Goal: Task Accomplishment & Management: Use online tool/utility

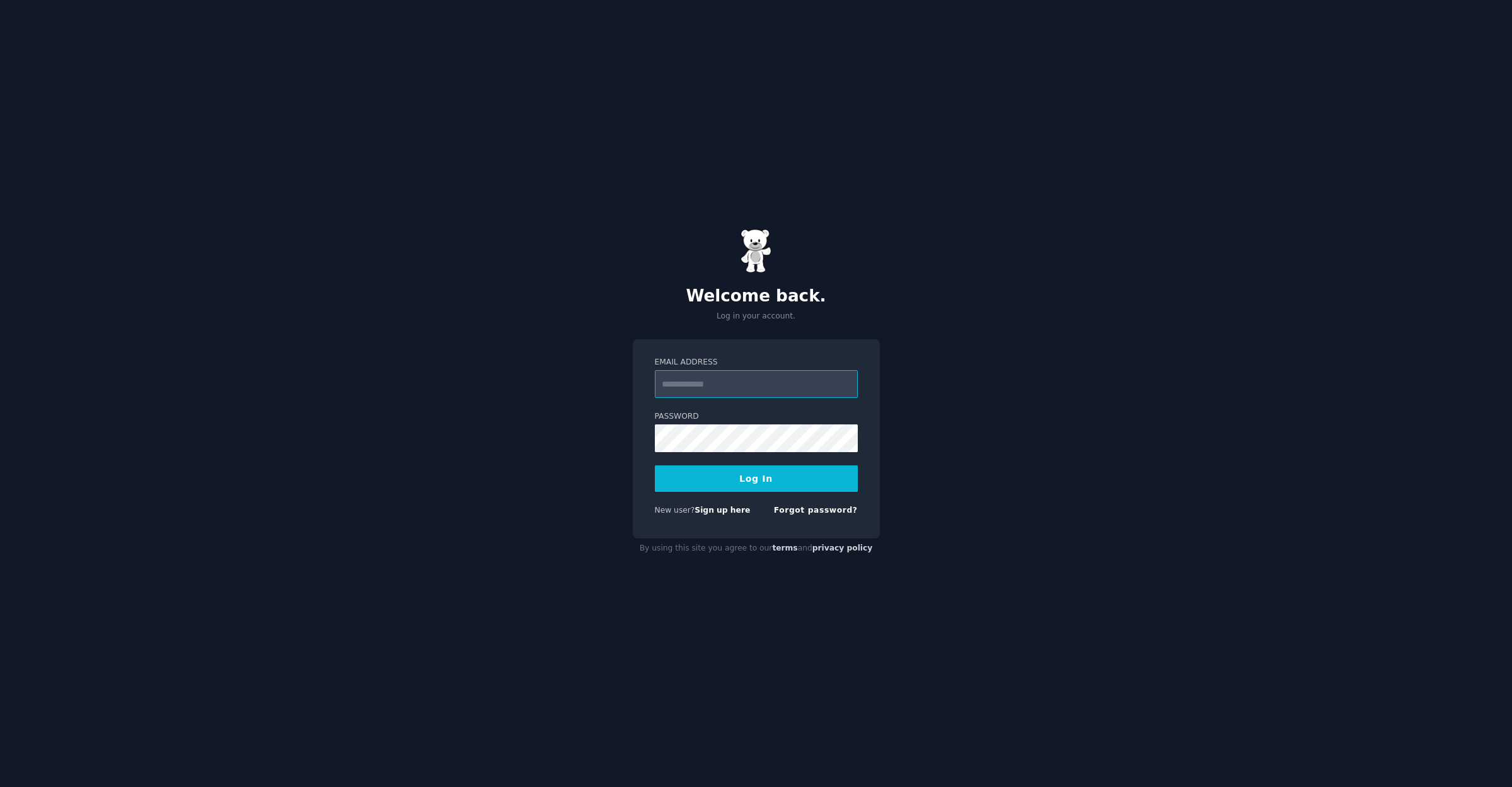
type input "**********"
click at [756, 478] on button "Log In" at bounding box center [756, 478] width 203 height 27
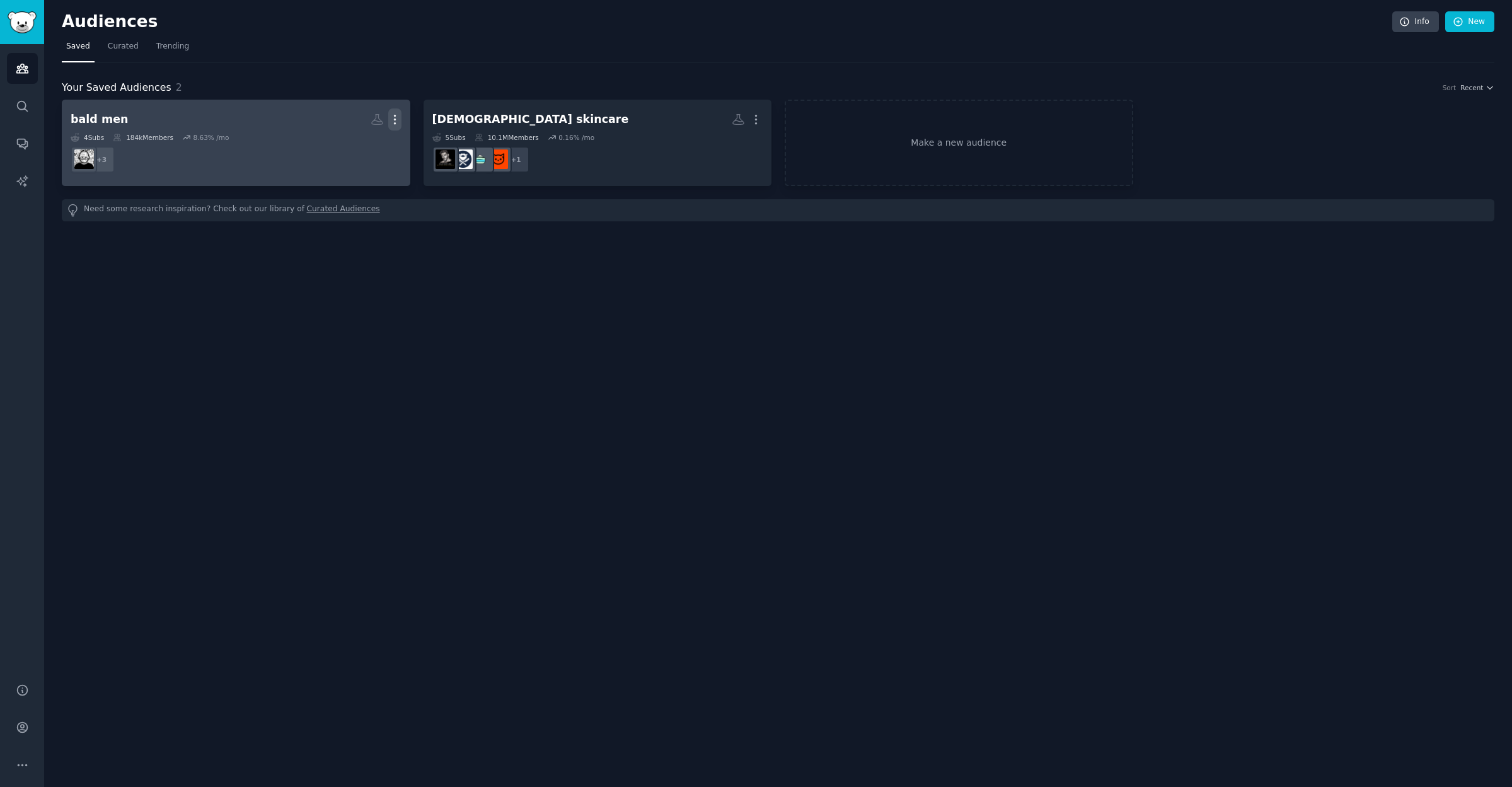
click at [394, 121] on icon "button" at bounding box center [394, 119] width 13 height 13
click at [355, 155] on div "Delete" at bounding box center [352, 146] width 60 height 27
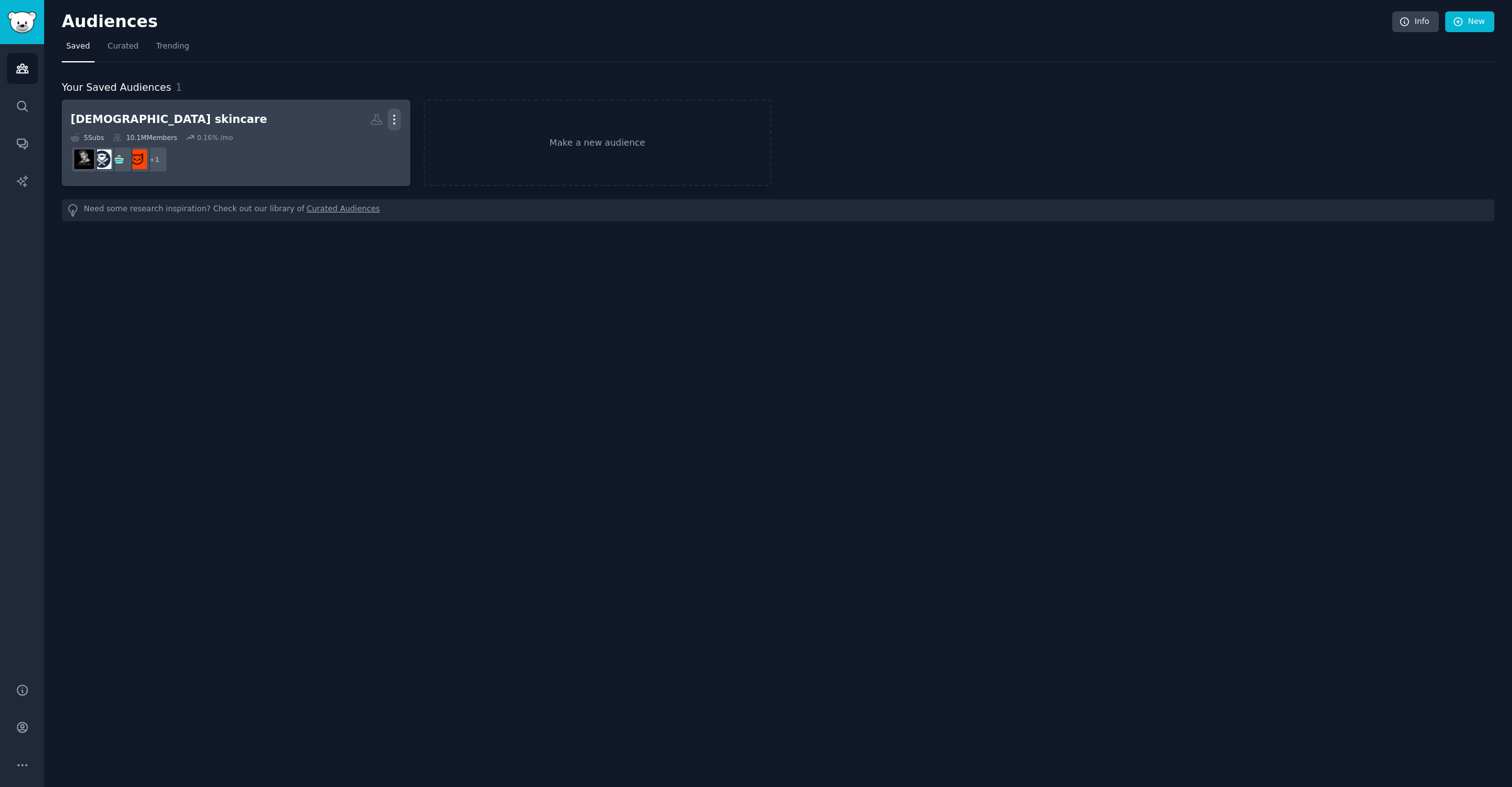
click at [395, 120] on icon "button" at bounding box center [393, 119] width 13 height 13
click at [368, 149] on p "Delete" at bounding box center [360, 146] width 29 height 13
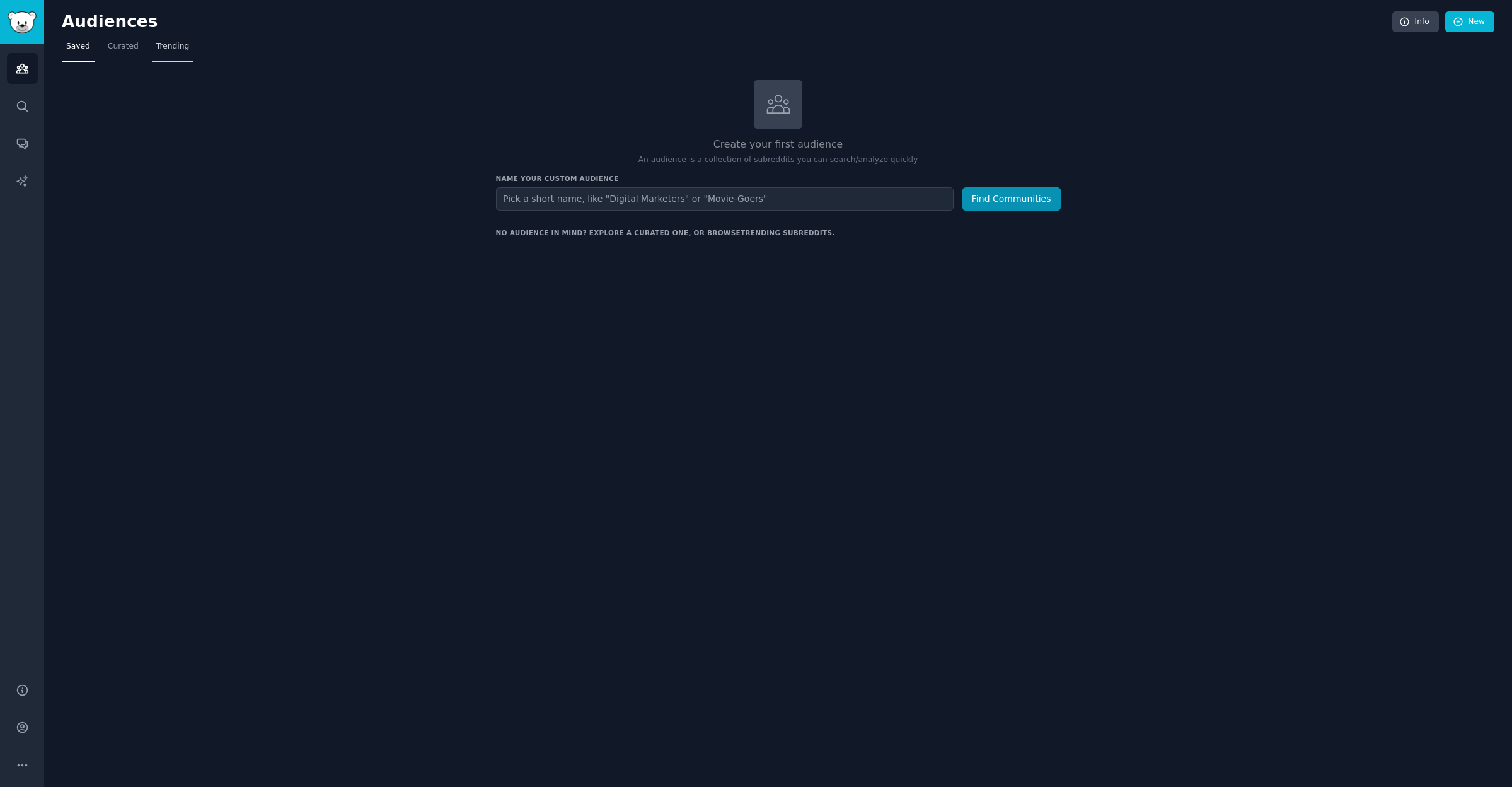
click at [172, 46] on span "Trending" at bounding box center [172, 47] width 33 height 11
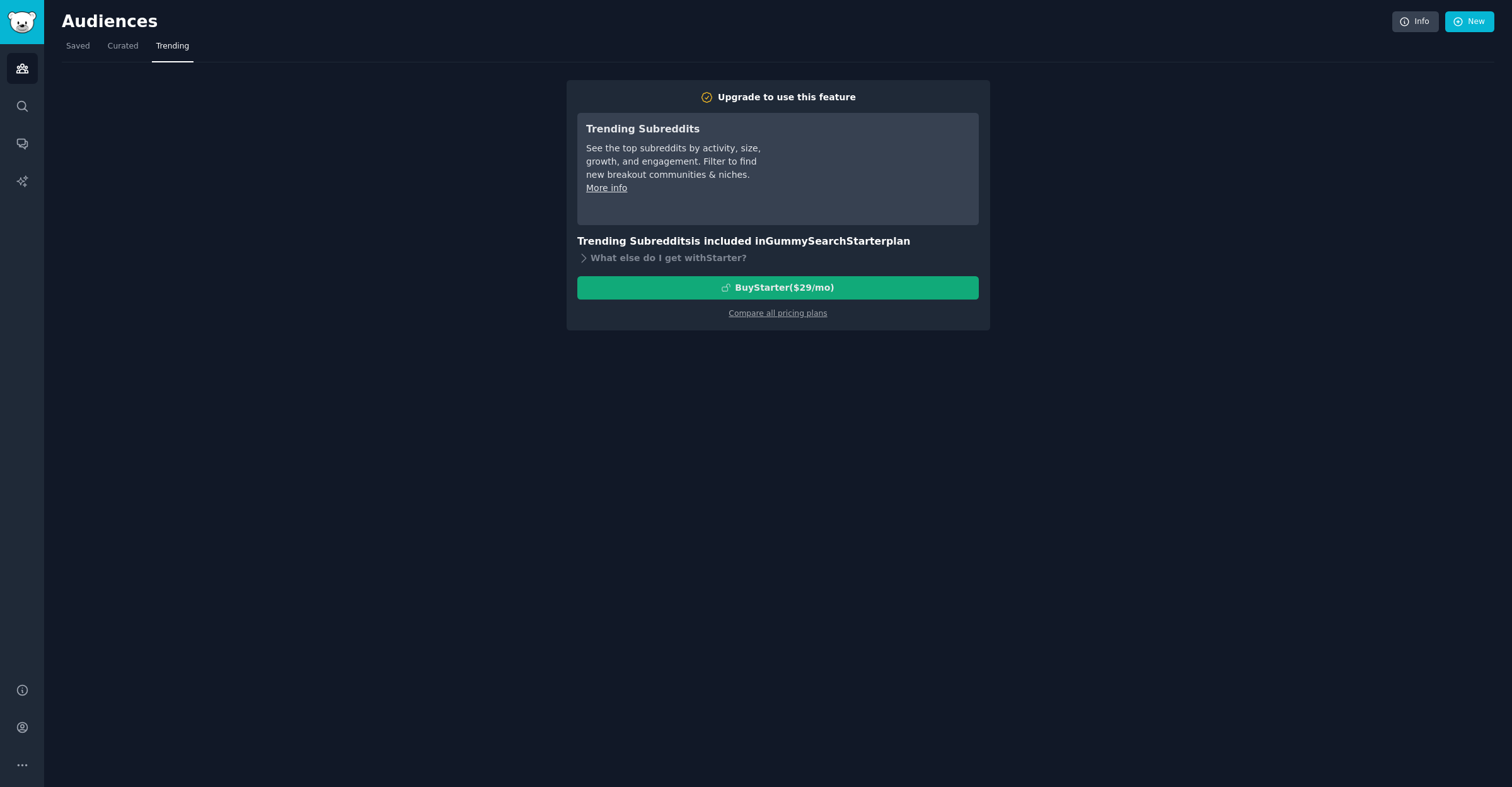
click at [809, 285] on div "Buy Starter ($ 29 /mo )" at bounding box center [785, 287] width 99 height 13
click at [770, 312] on link "Compare all pricing plans" at bounding box center [778, 313] width 98 height 9
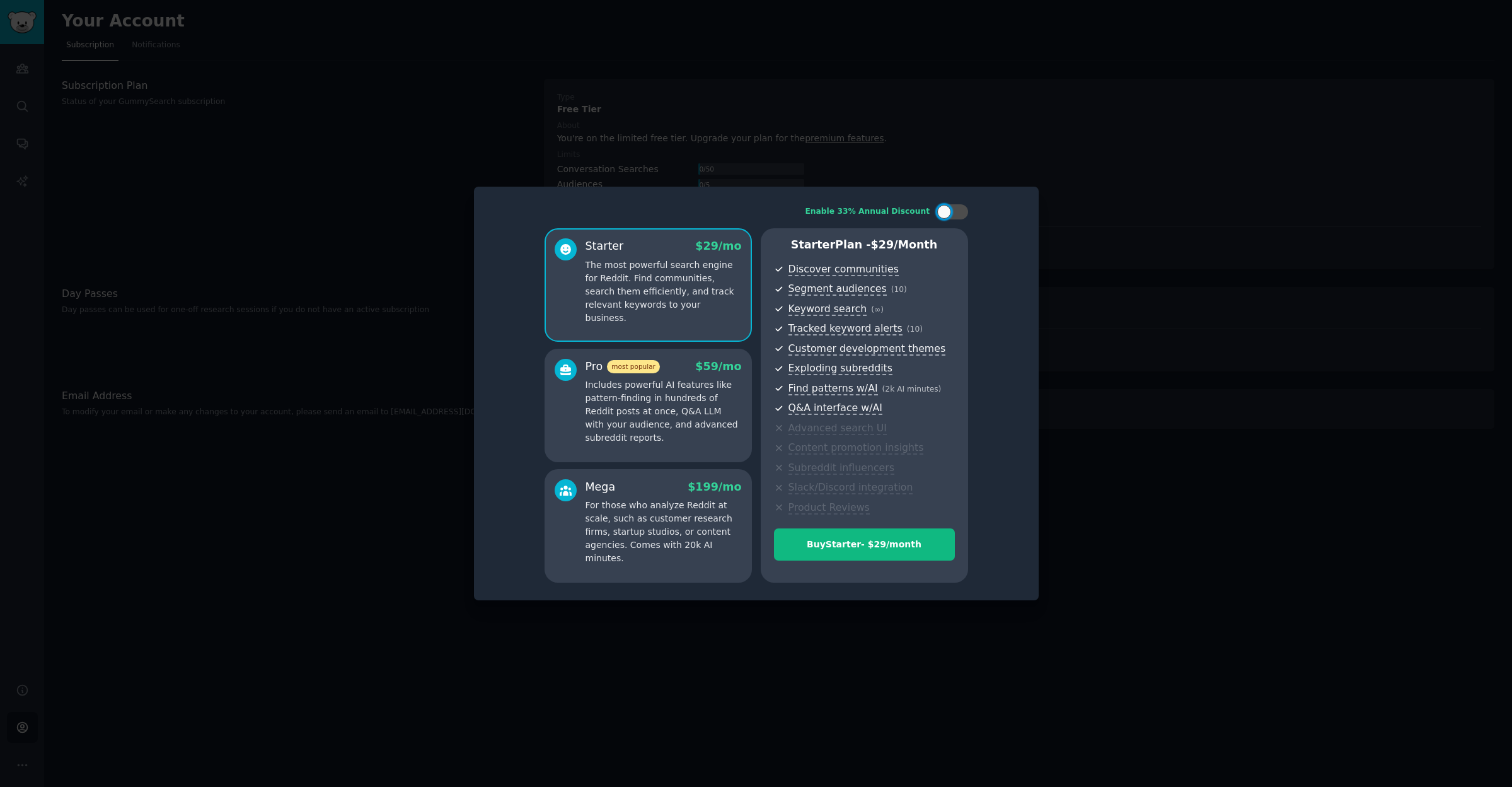
click at [692, 413] on p "Includes powerful AI features like pattern-finding in hundreds of Reddit posts …" at bounding box center [663, 411] width 156 height 66
click at [624, 519] on p "For those who analyze Reddit at scale, such as customer research firms, startup…" at bounding box center [663, 532] width 156 height 66
click at [651, 416] on p "Includes powerful AI features like pattern-finding in hundreds of Reddit posts …" at bounding box center [663, 411] width 156 height 66
click at [663, 277] on p "The most powerful search engine for Reddit. Find communities, search them effic…" at bounding box center [663, 291] width 156 height 66
click at [945, 212] on div at bounding box center [944, 212] width 14 height 14
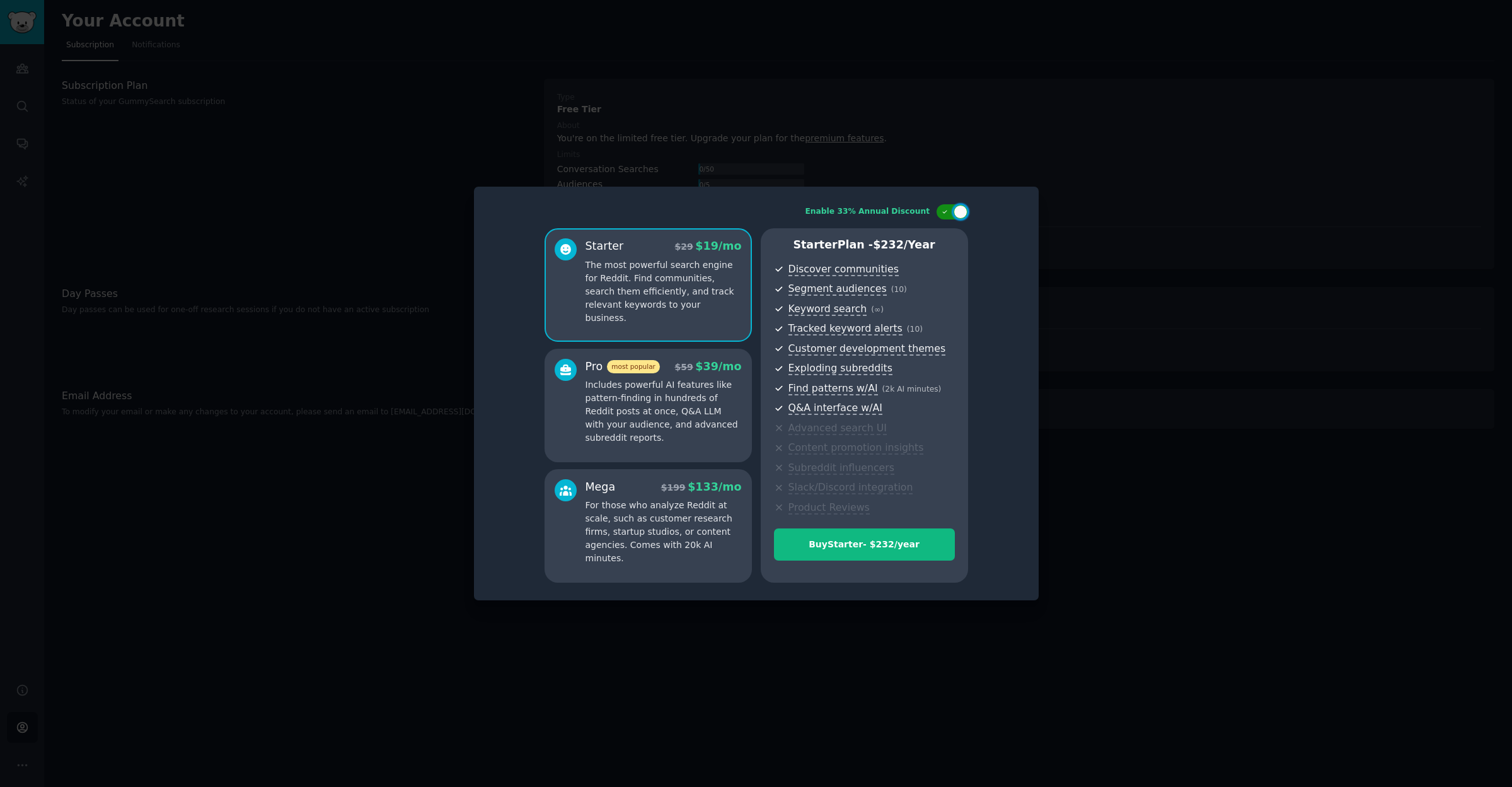
click at [958, 214] on div at bounding box center [961, 212] width 14 height 14
checkbox input "false"
click at [856, 538] on div "Buy Starter - $ 29 /month" at bounding box center [865, 544] width 180 height 13
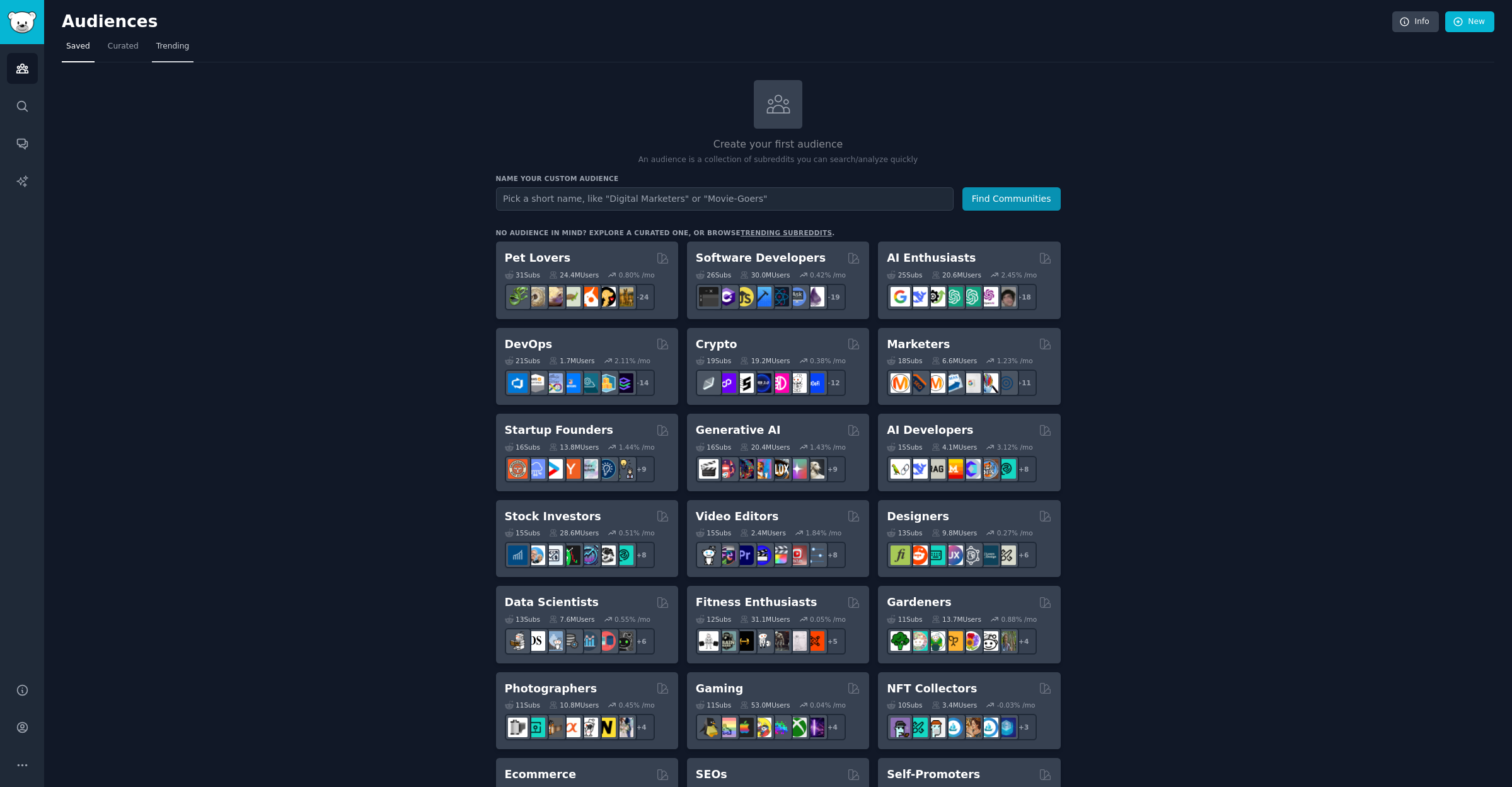
click at [165, 46] on span "Trending" at bounding box center [172, 47] width 33 height 11
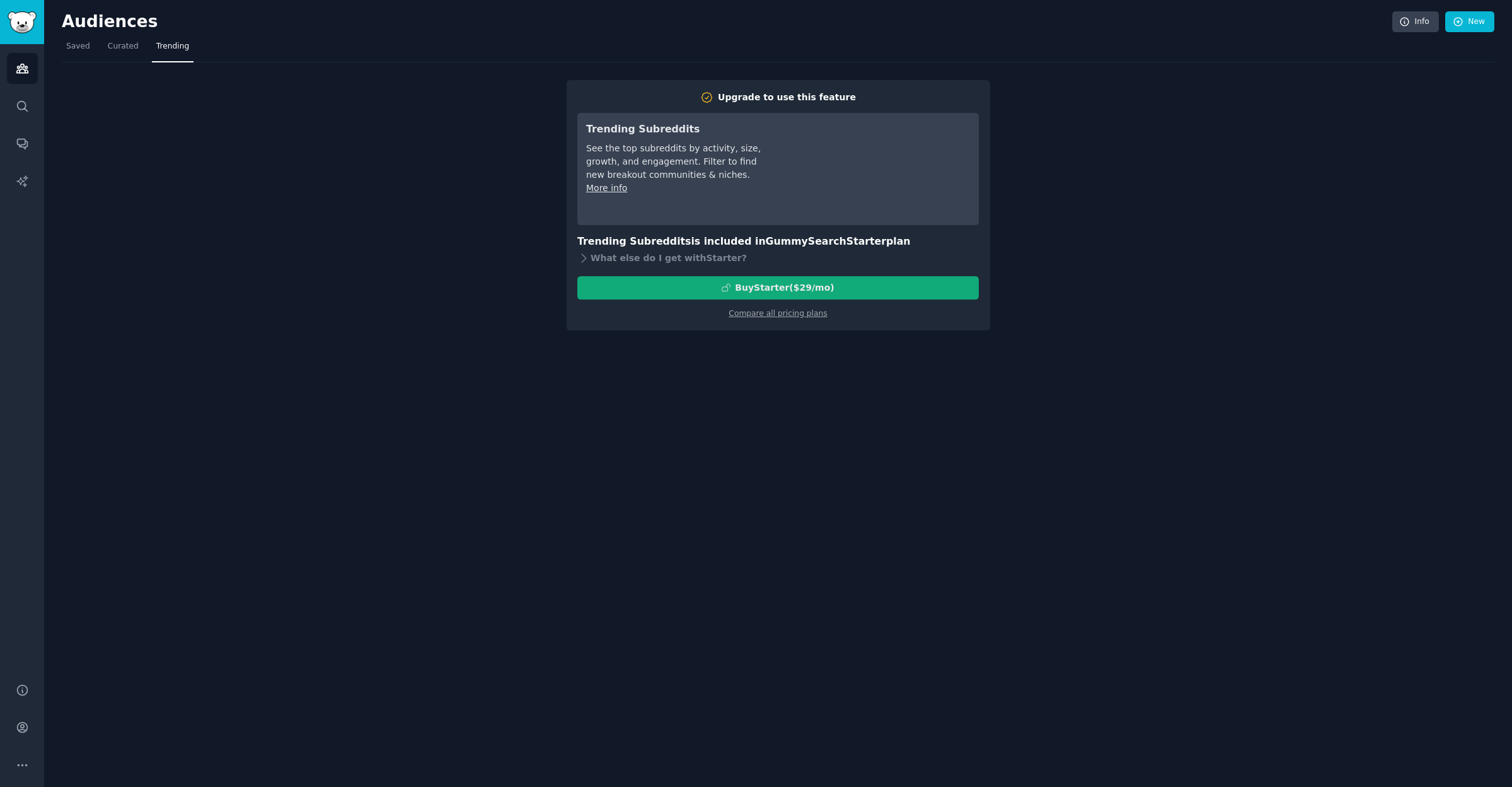
click at [775, 286] on div "Buy Starter ($ 29 /mo )" at bounding box center [785, 287] width 99 height 13
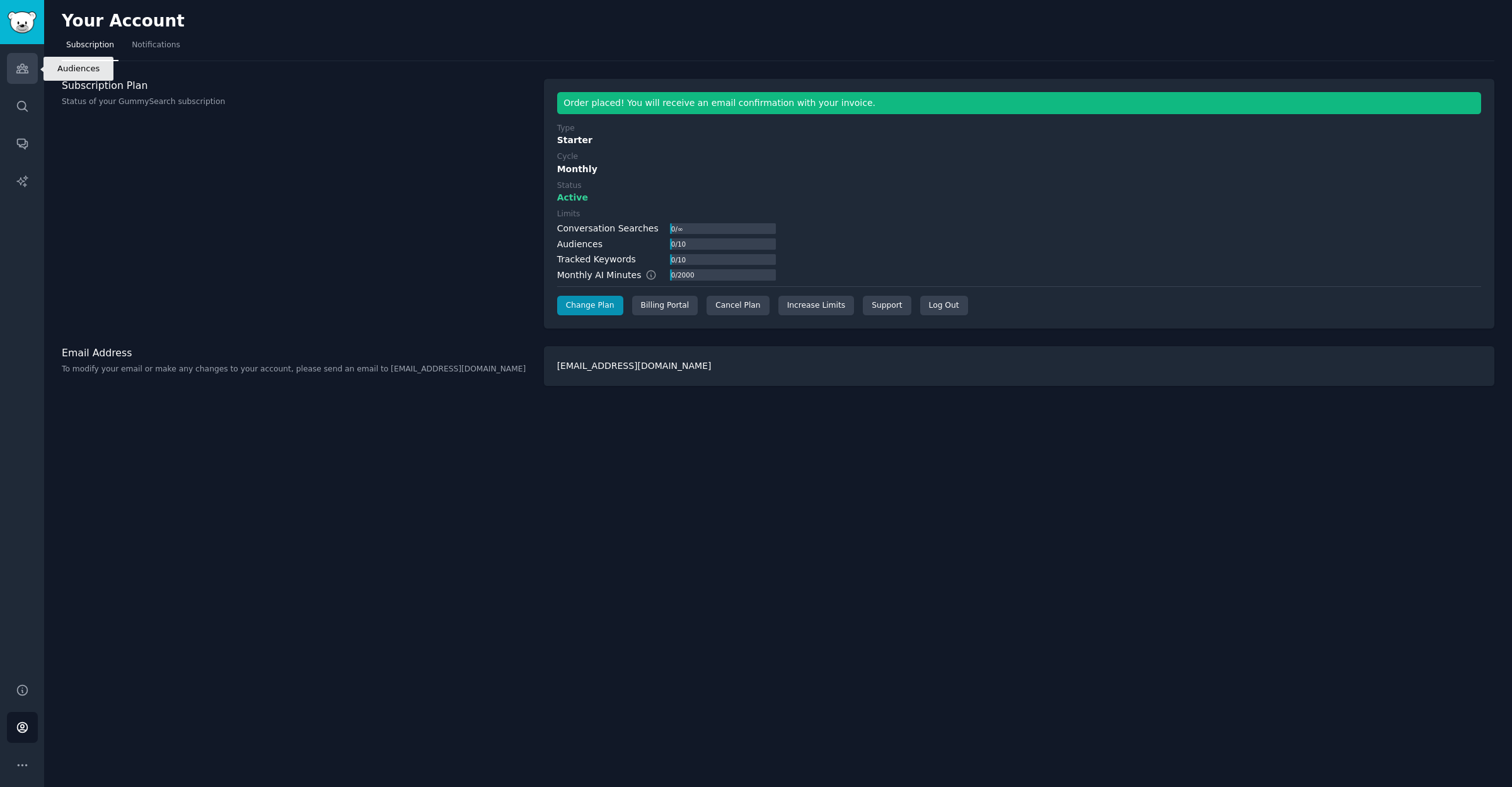
click at [18, 70] on icon "Sidebar" at bounding box center [21, 69] width 11 height 9
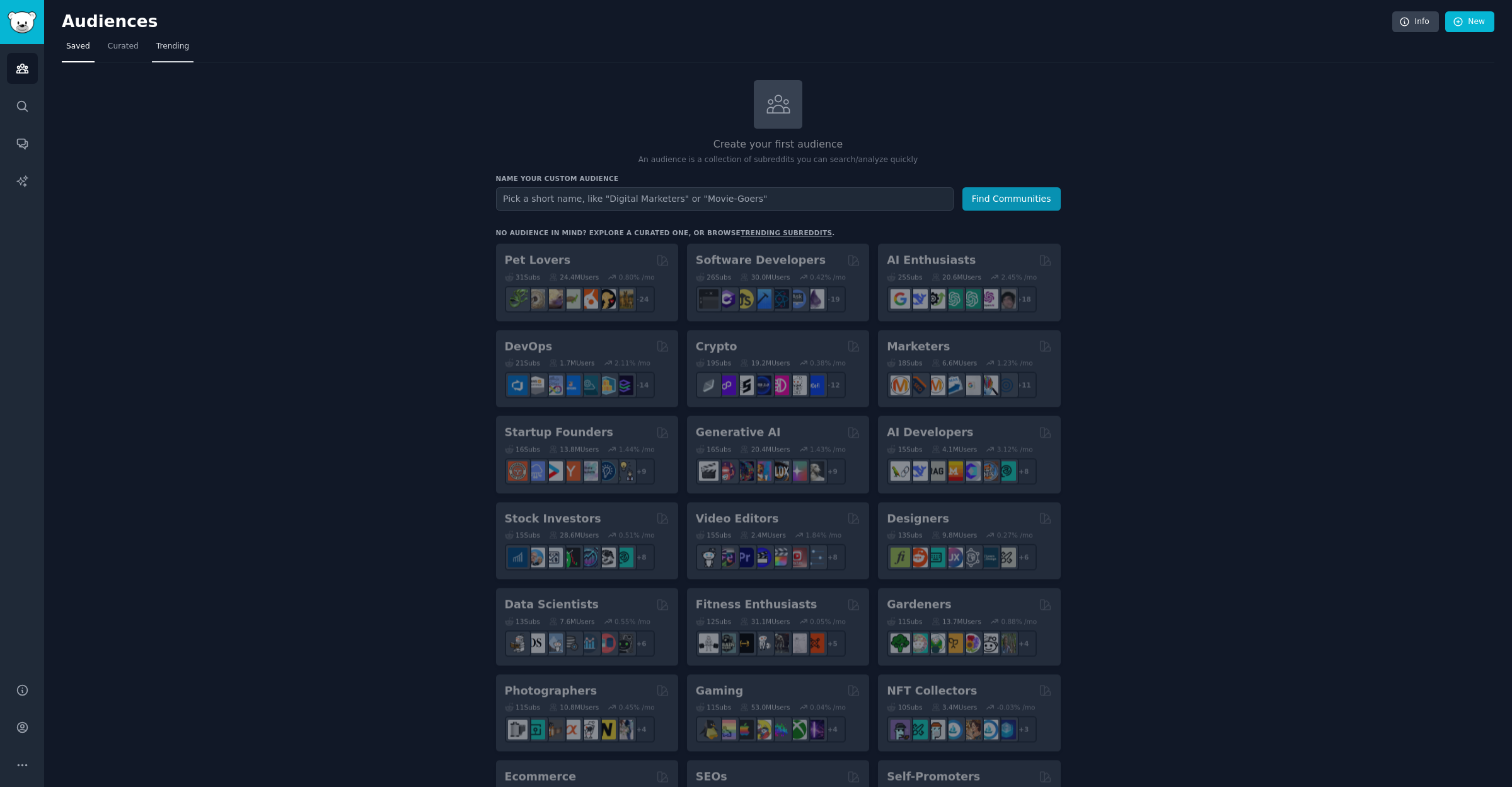
click at [172, 45] on span "Trending" at bounding box center [172, 47] width 33 height 11
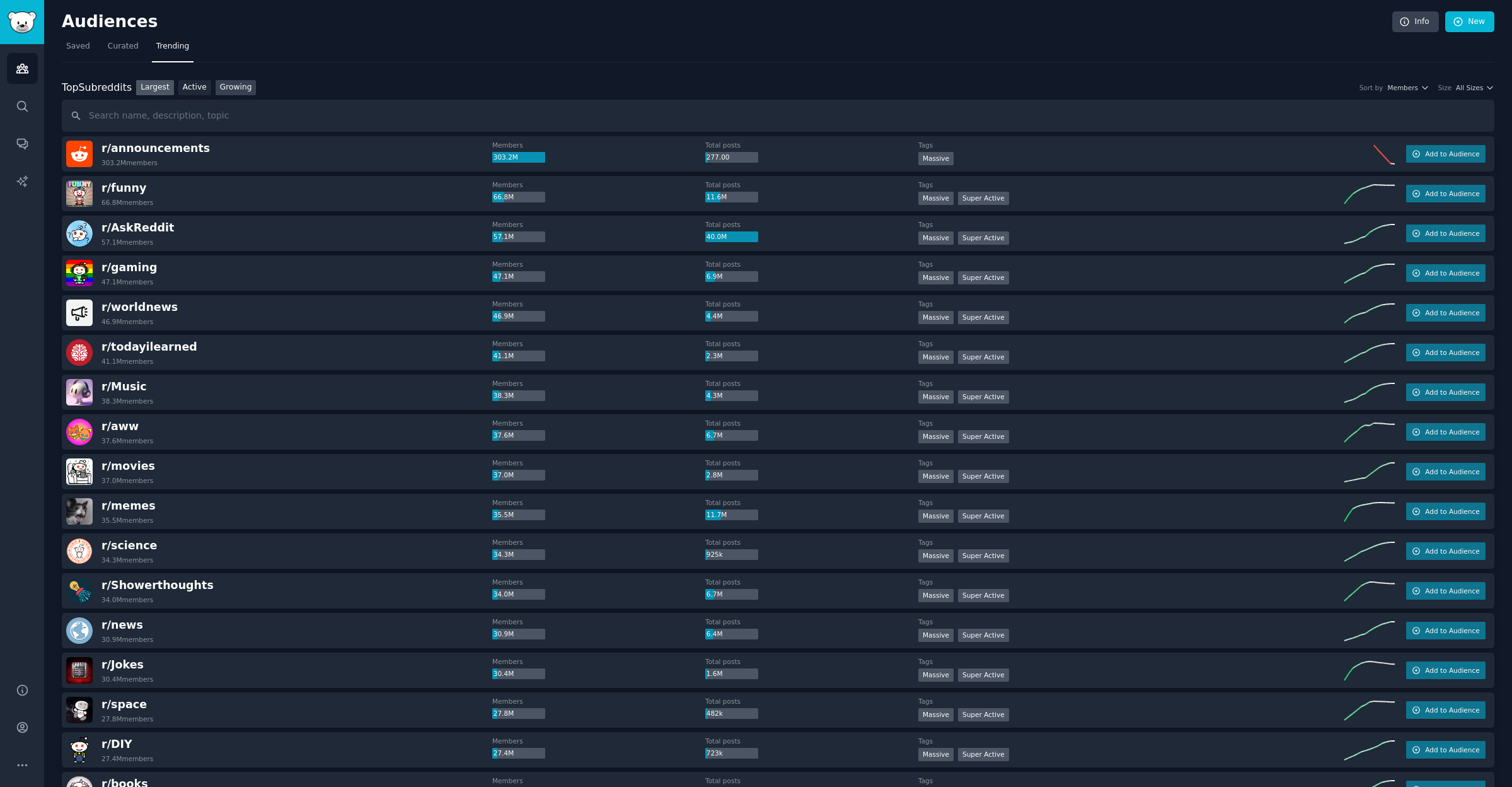
click at [239, 88] on link "Growing" at bounding box center [236, 88] width 41 height 16
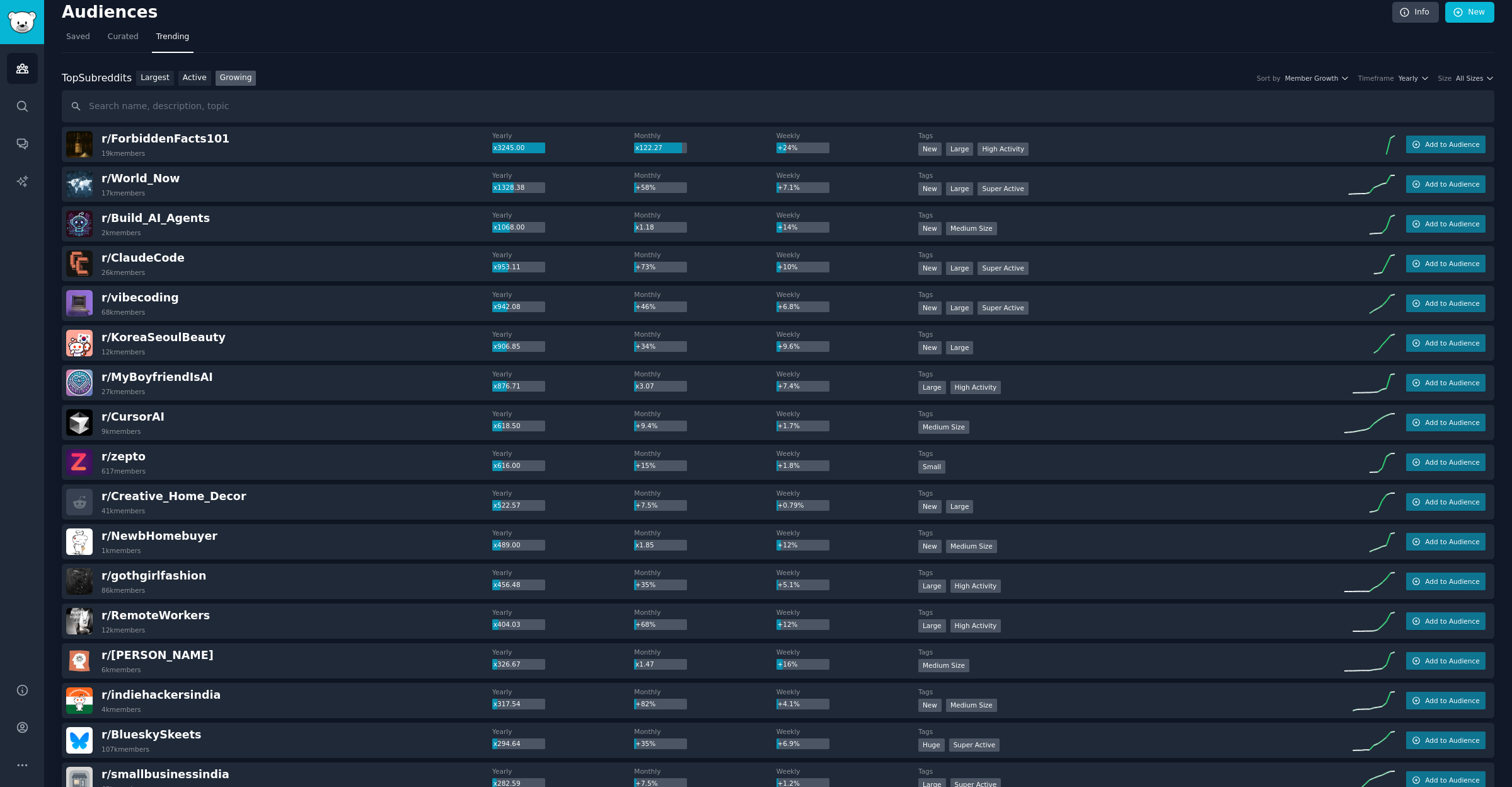
scroll to position [11, 0]
click at [1470, 76] on span "All Sizes" at bounding box center [1469, 77] width 27 height 9
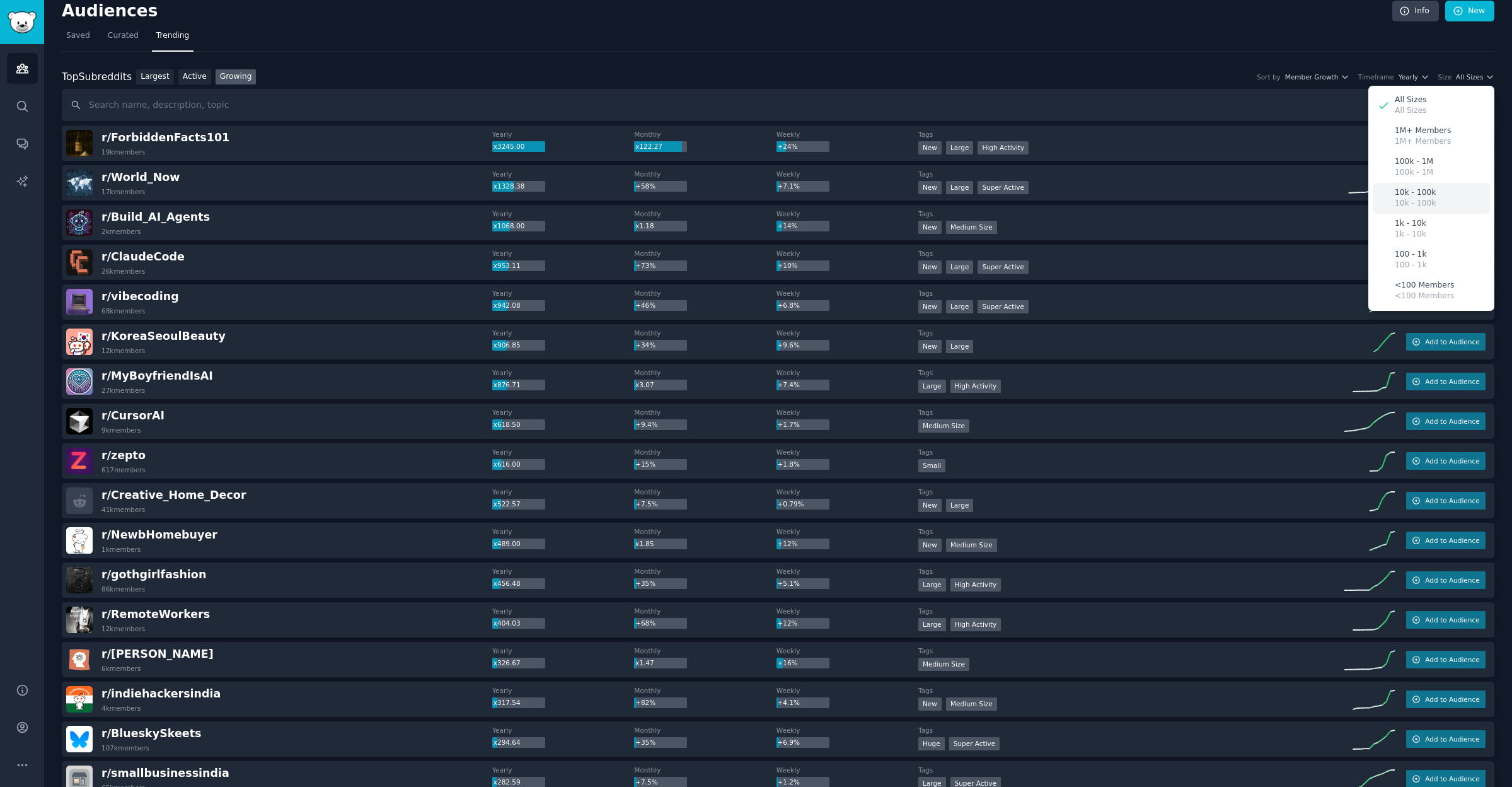
click at [1424, 199] on p "10k - 100k" at bounding box center [1415, 204] width 41 height 11
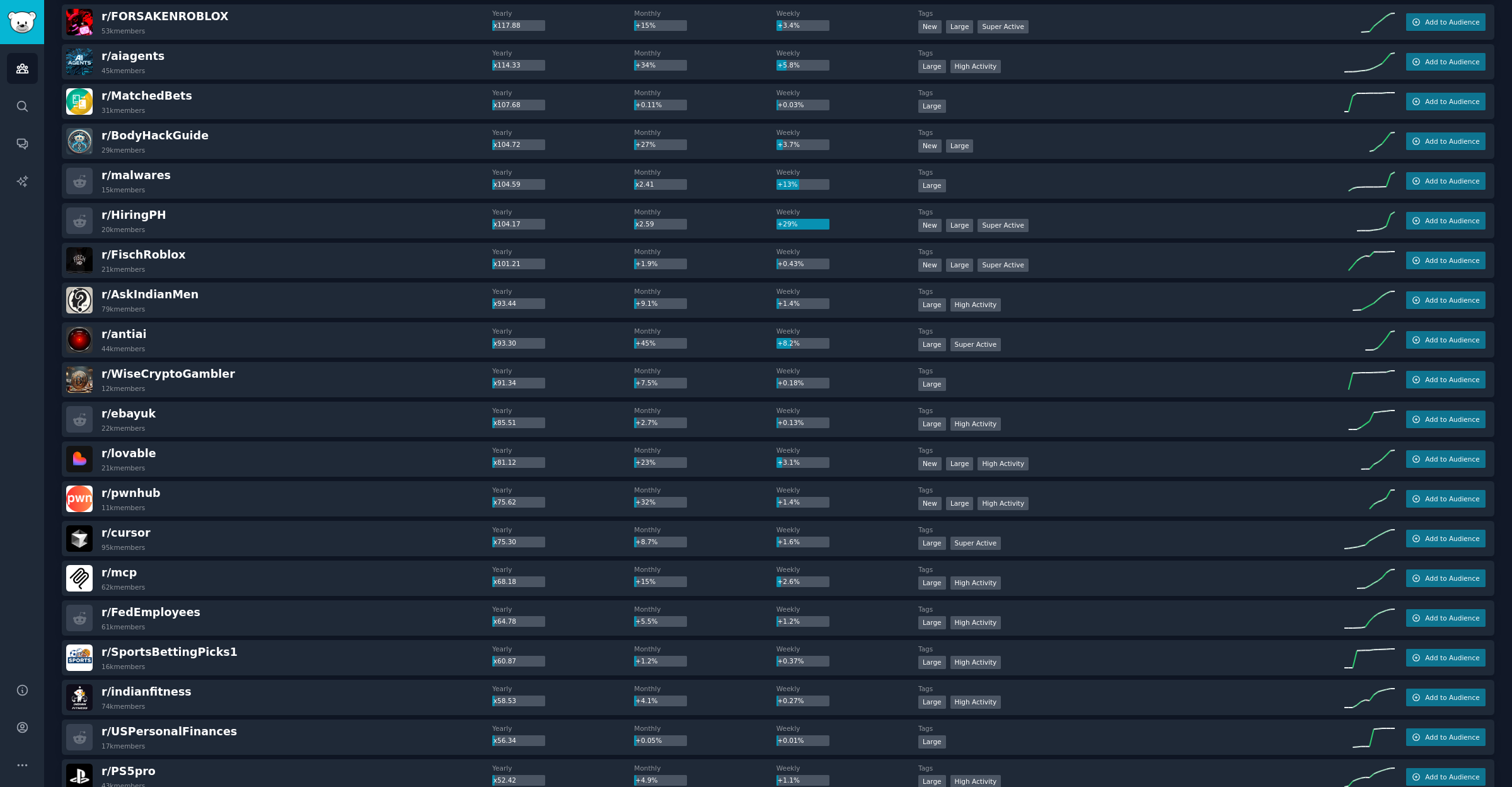
scroll to position [670, 0]
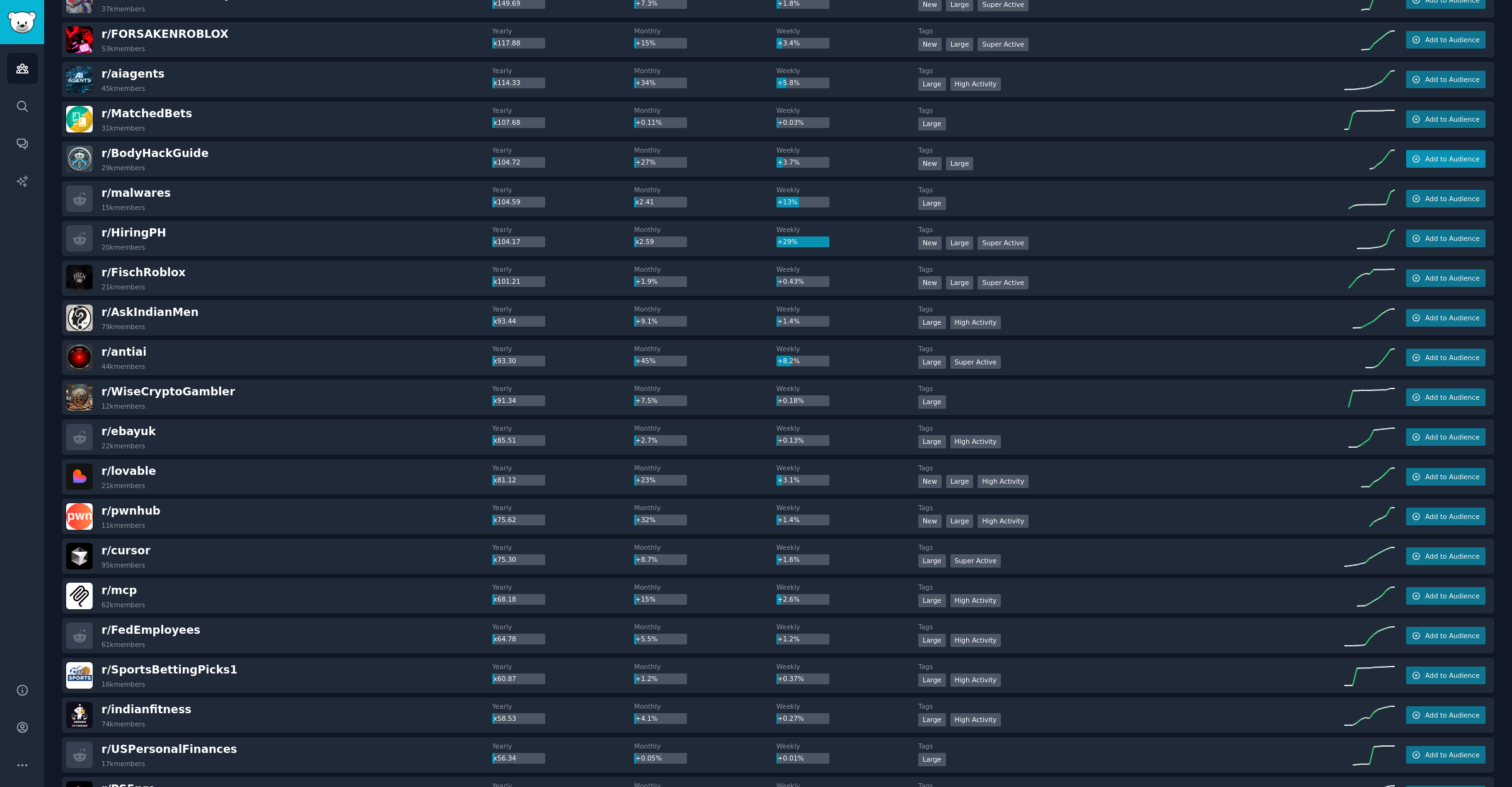
click at [1444, 153] on button "Add to Audience" at bounding box center [1446, 159] width 79 height 18
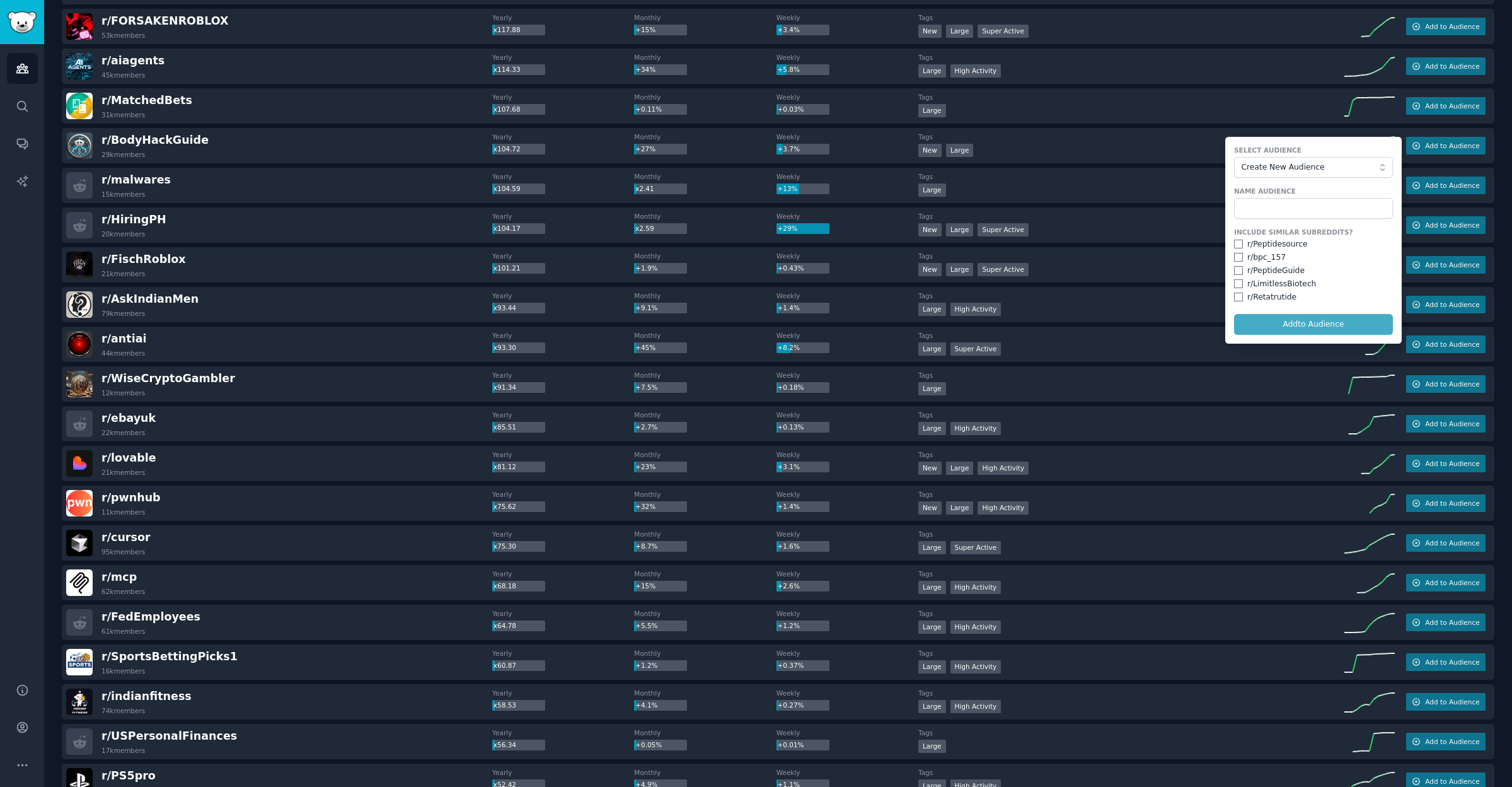
scroll to position [683, 0]
click at [1293, 213] on input "text" at bounding box center [1314, 209] width 159 height 21
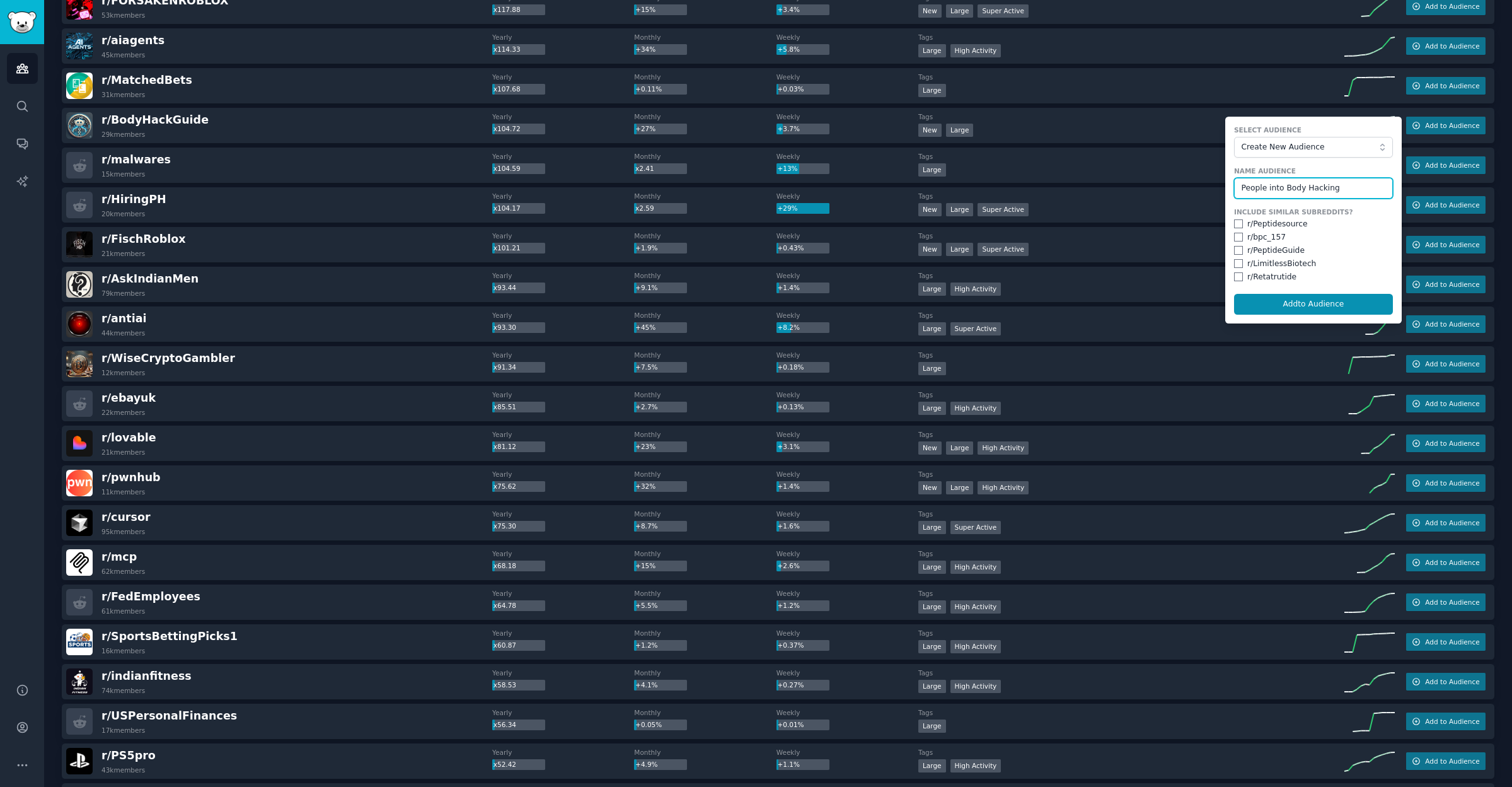
type input "People into Body Hacking"
click at [1242, 103] on div "r/ ForbiddenFacts101 19k members Yearly x3245.00 Monthly x122.27 Weekly +24% Ta…" at bounding box center [778, 423] width 1433 height 1981
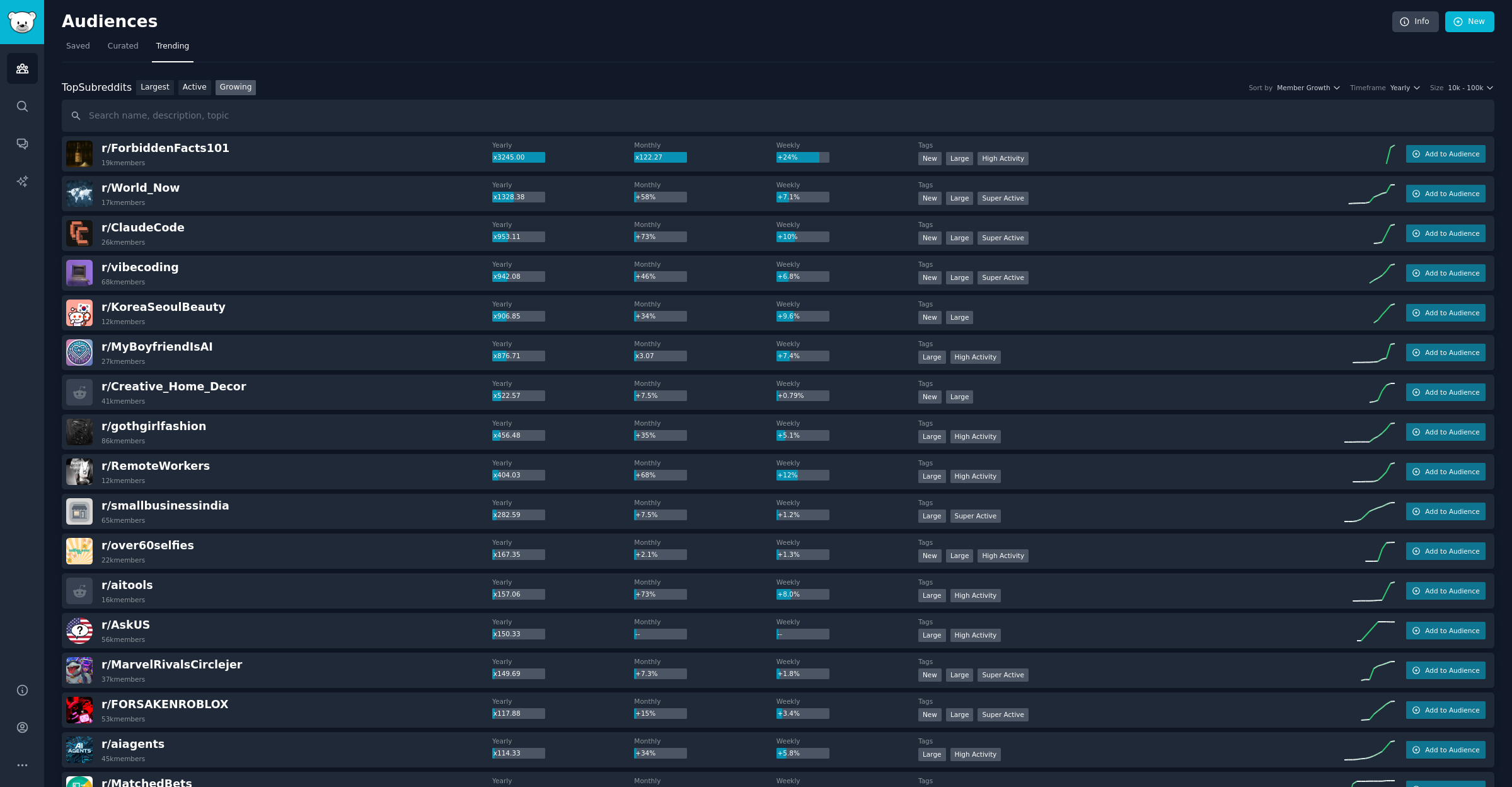
scroll to position [0, 0]
click at [1475, 88] on span "10k - 100k" at bounding box center [1465, 88] width 35 height 9
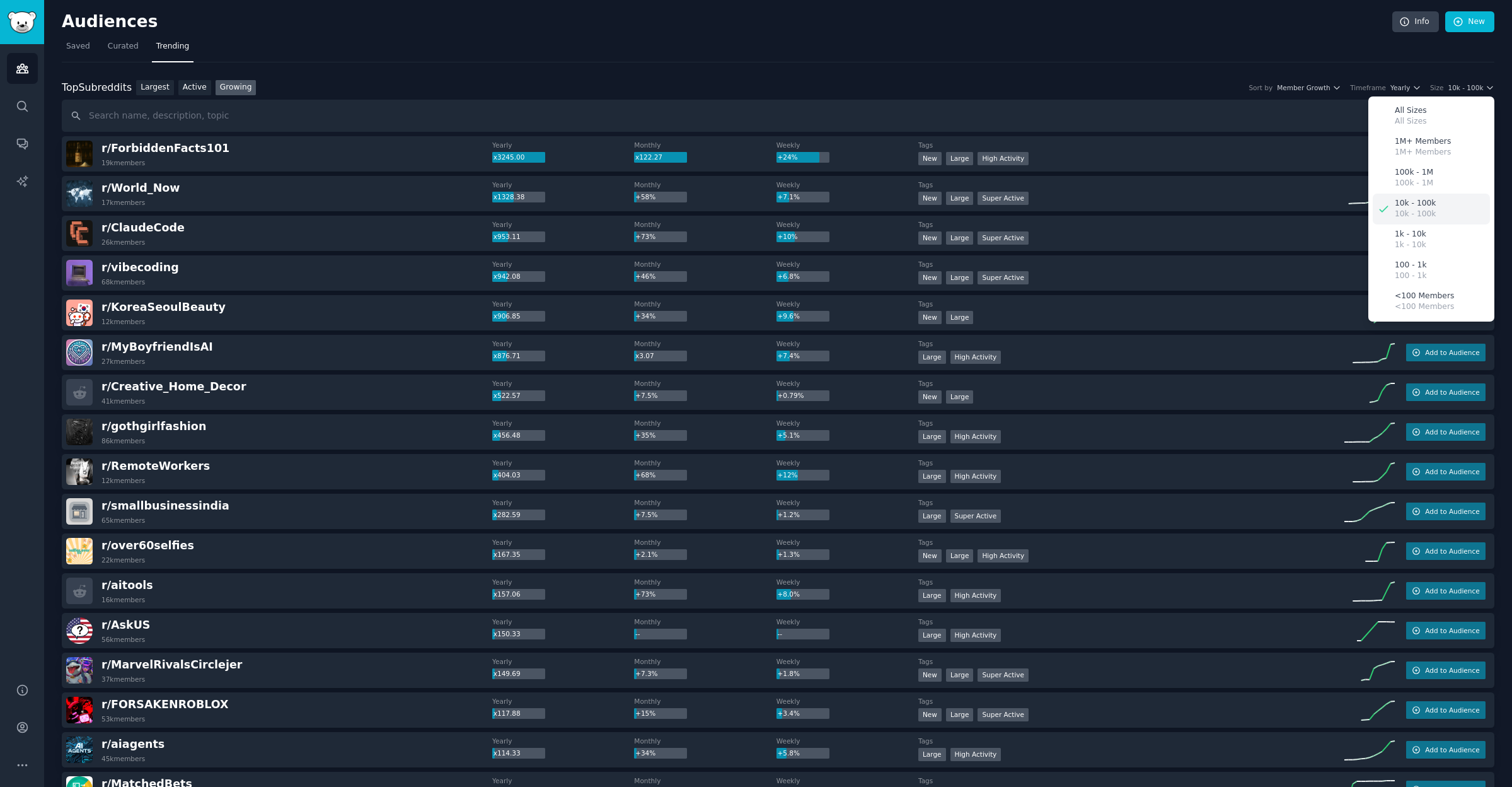
click at [1408, 209] on p "10k - 100k" at bounding box center [1415, 214] width 41 height 11
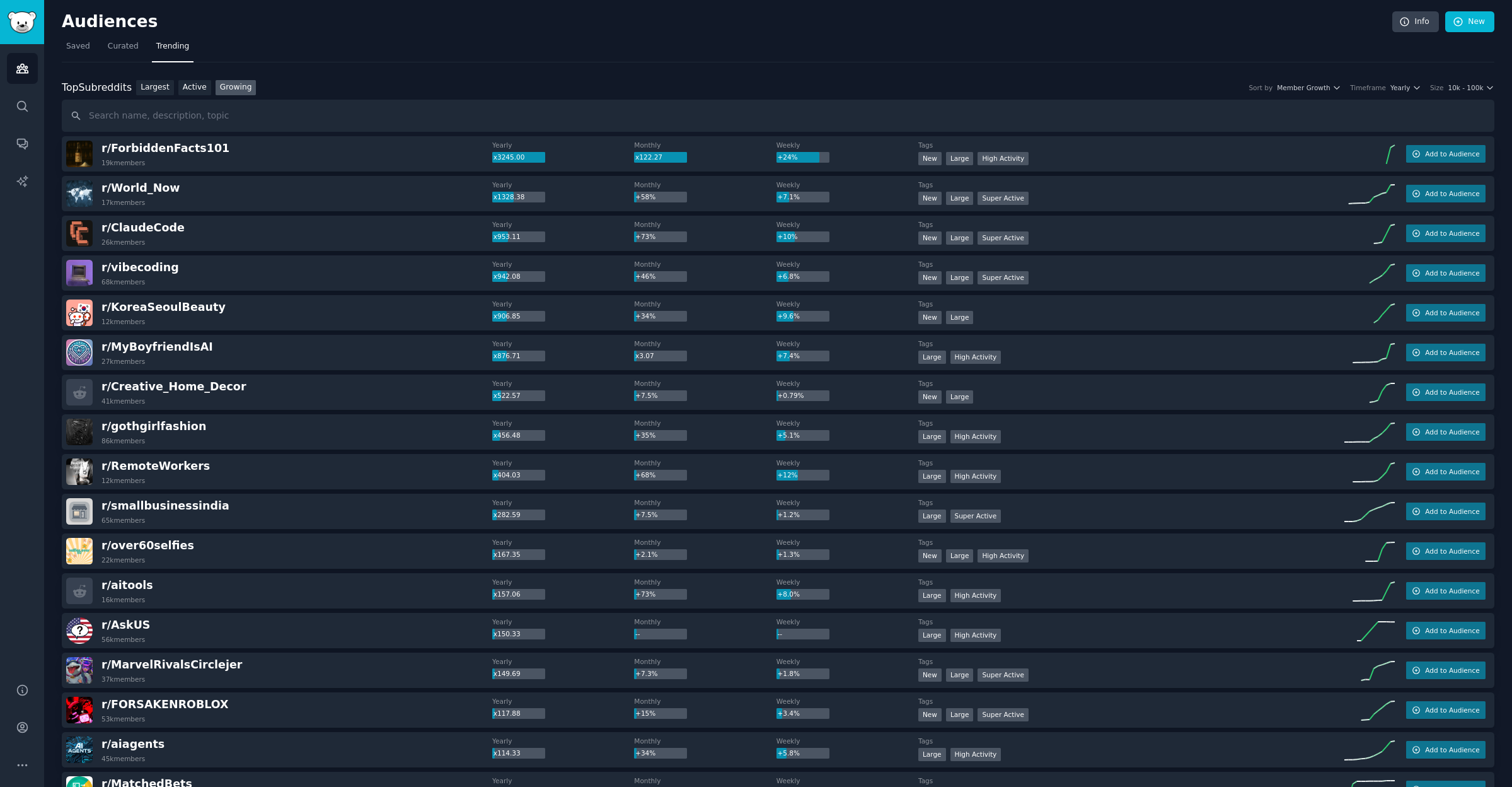
scroll to position [3, 0]
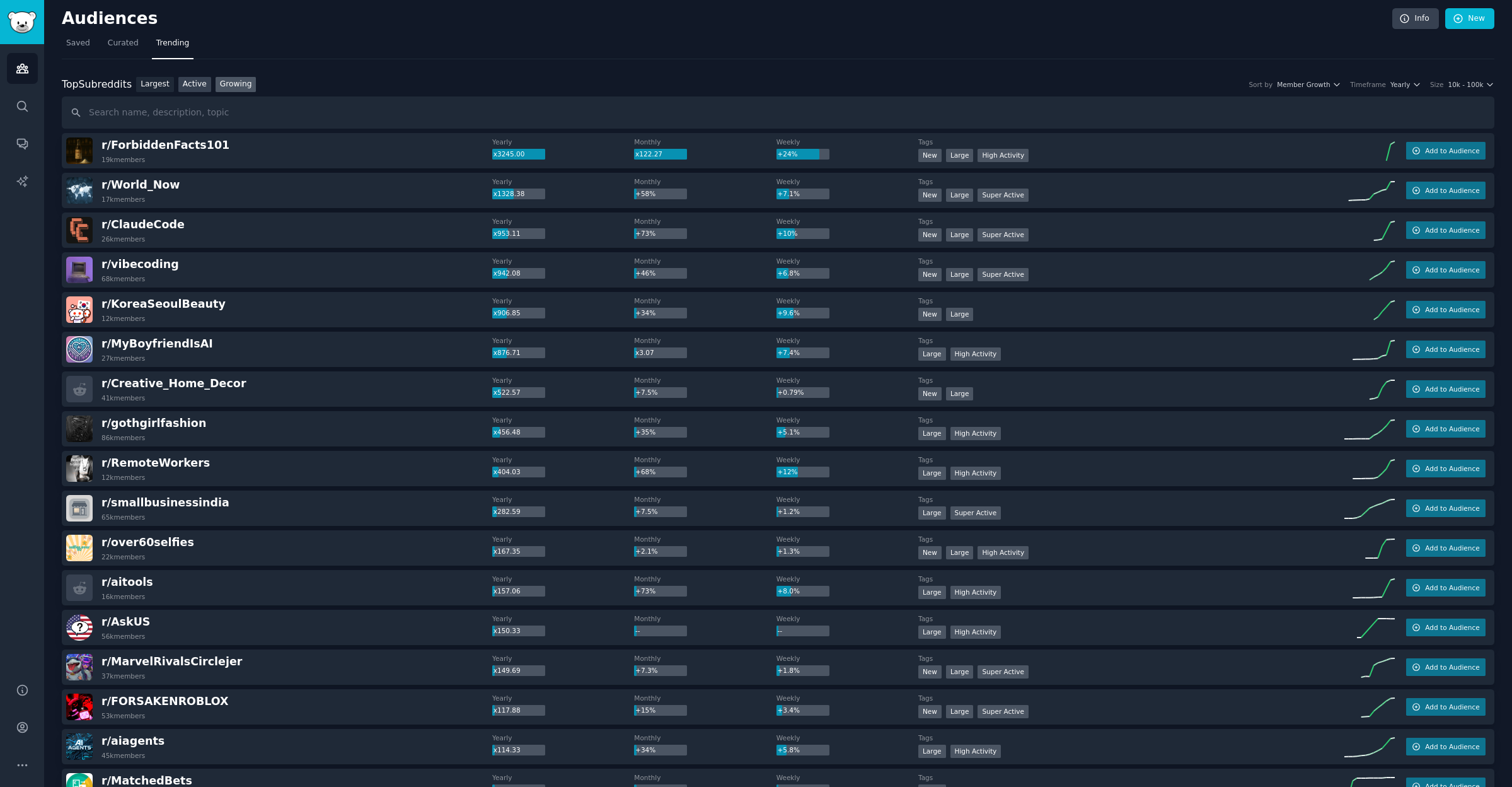
click at [190, 85] on link "Active" at bounding box center [194, 85] width 33 height 16
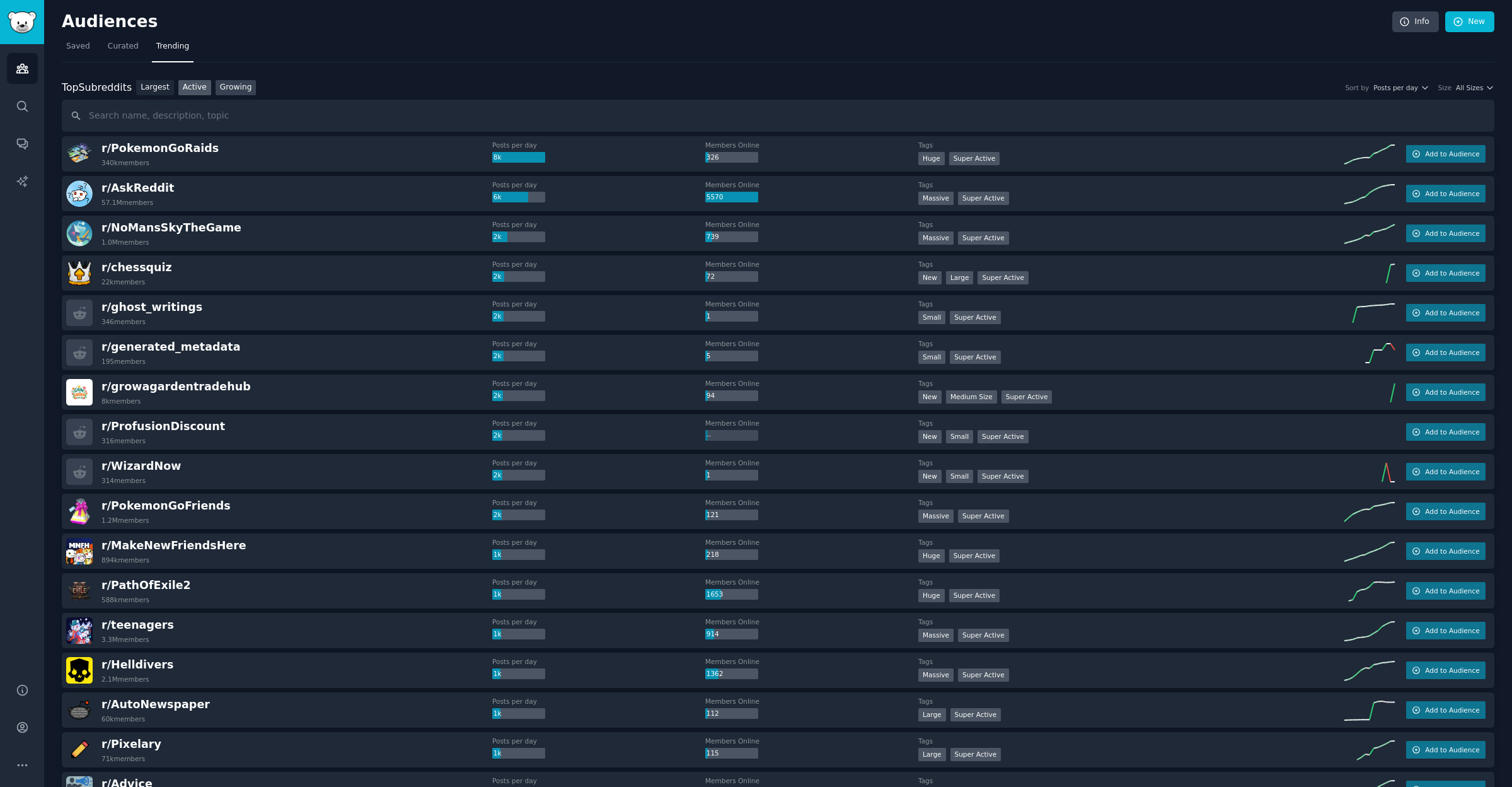
click at [239, 89] on link "Growing" at bounding box center [236, 88] width 41 height 16
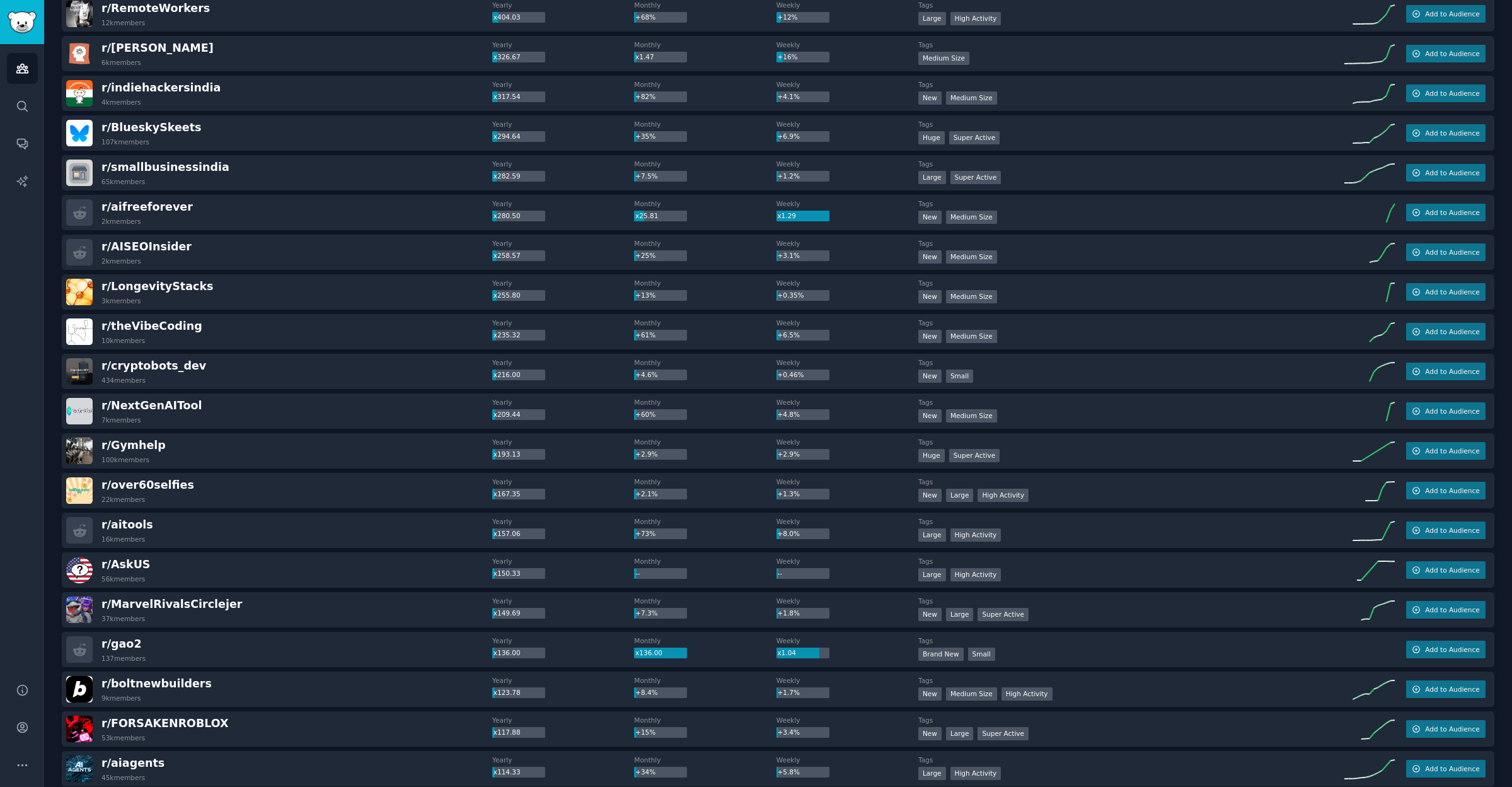
scroll to position [622, 0]
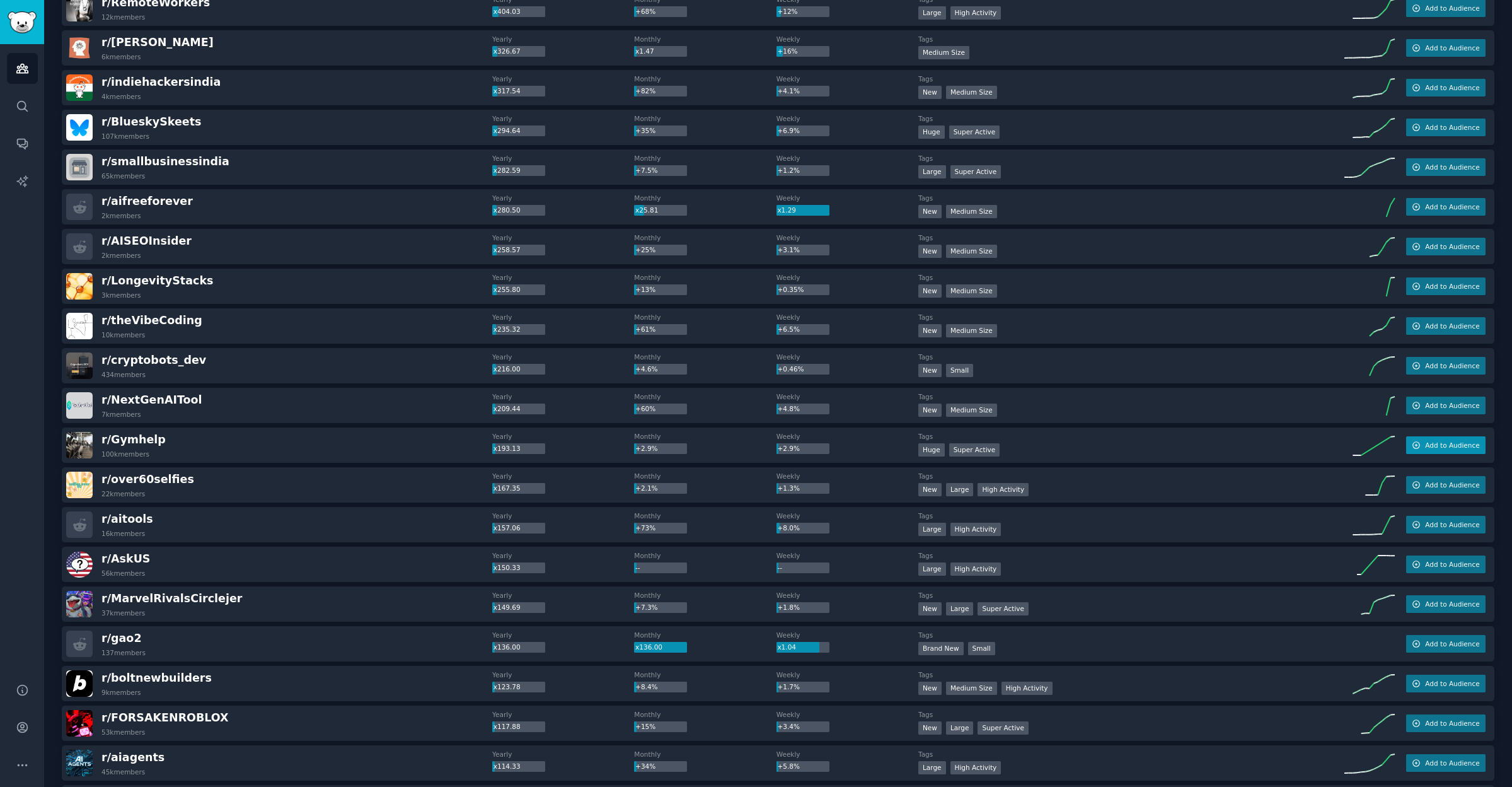
click at [1430, 442] on span "Add to Audience" at bounding box center [1452, 445] width 54 height 9
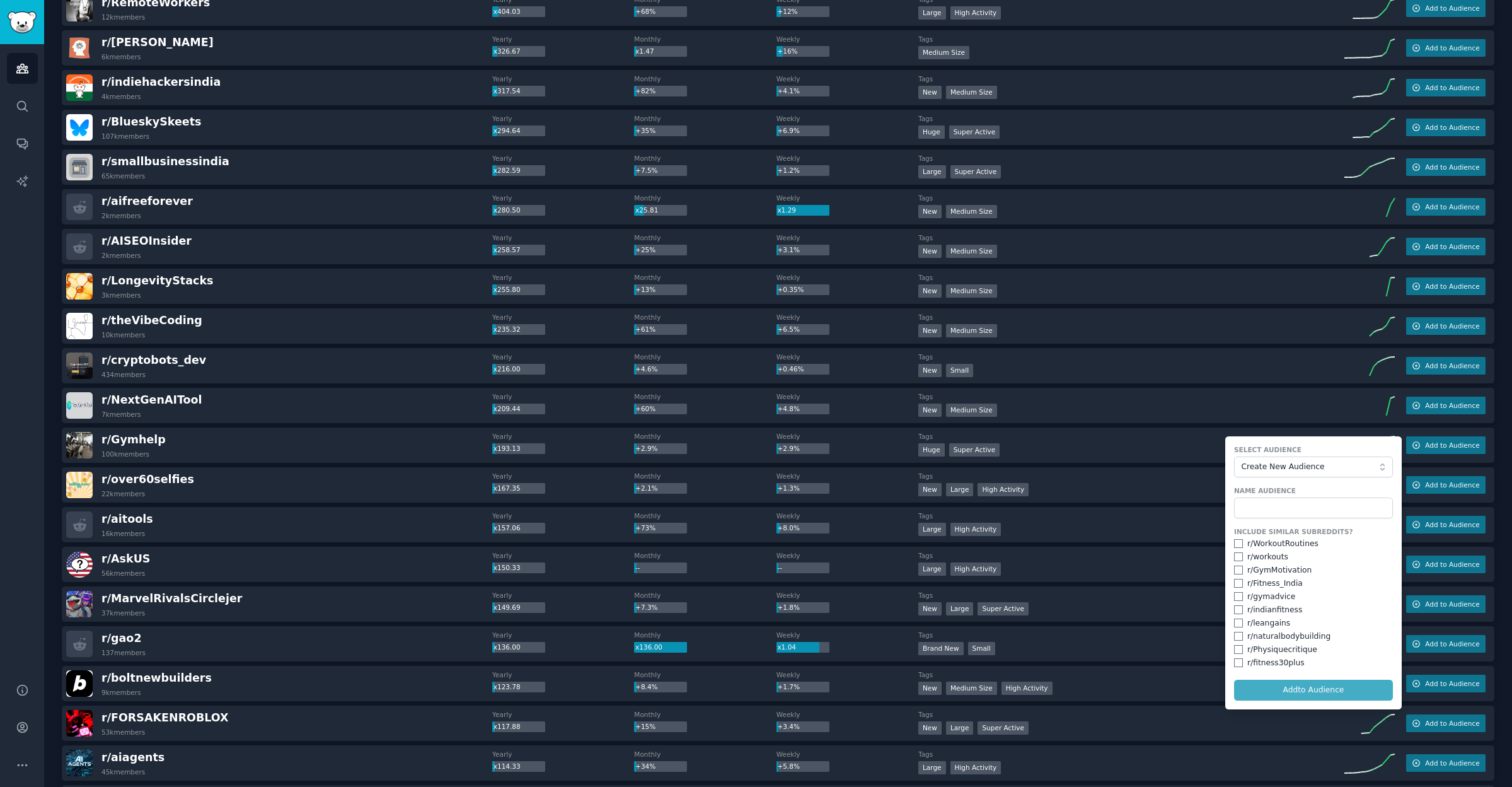
click at [1234, 543] on input "checkbox" at bounding box center [1239, 544] width 9 height 9
checkbox input "true"
click at [1234, 554] on input "checkbox" at bounding box center [1239, 557] width 9 height 9
checkbox input "true"
click at [1235, 567] on input "checkbox" at bounding box center [1239, 570] width 9 height 9
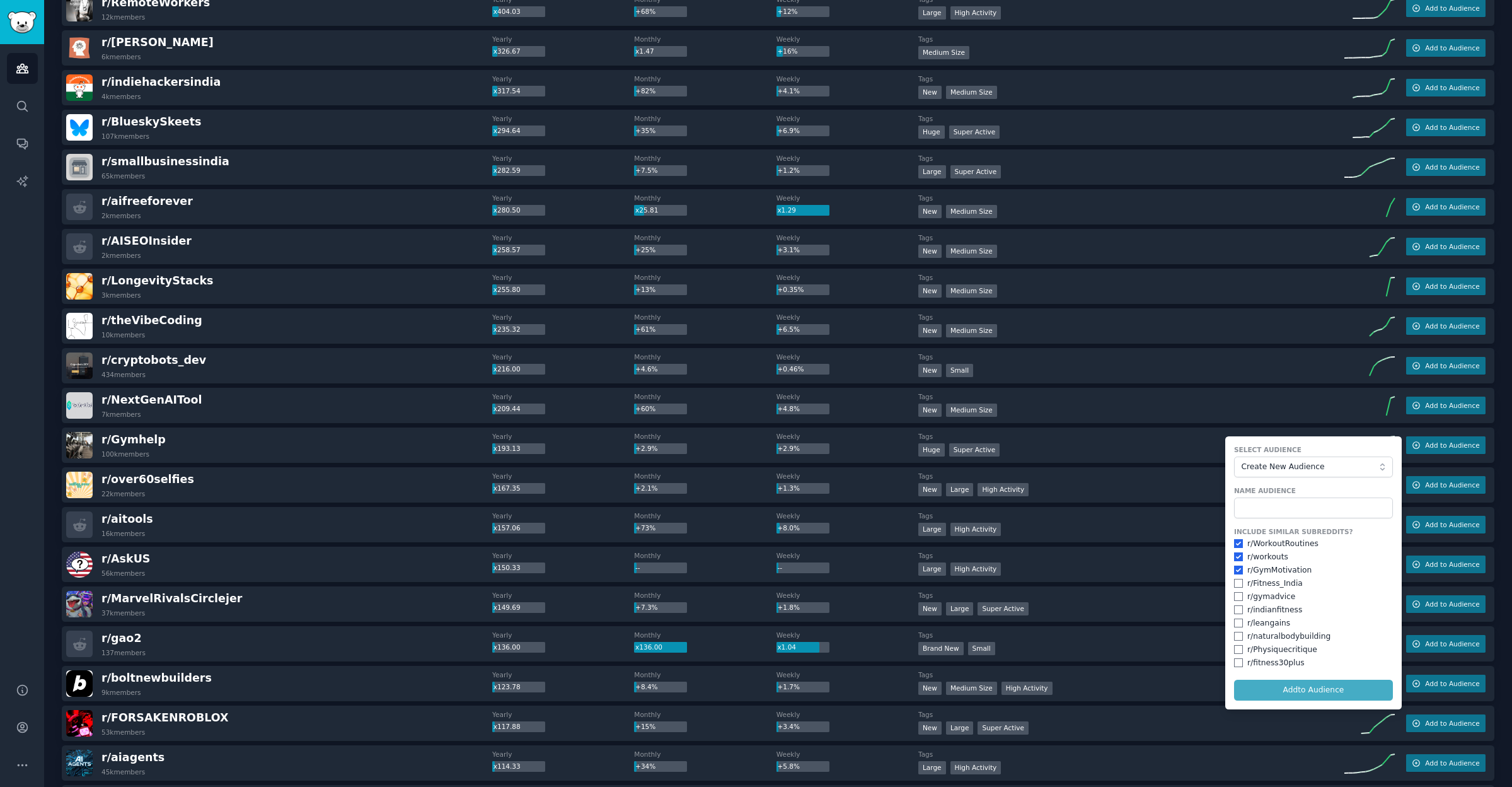
checkbox input "true"
click at [1237, 594] on input "checkbox" at bounding box center [1239, 596] width 9 height 9
checkbox input "true"
click at [1238, 619] on input "checkbox" at bounding box center [1239, 623] width 9 height 9
checkbox input "true"
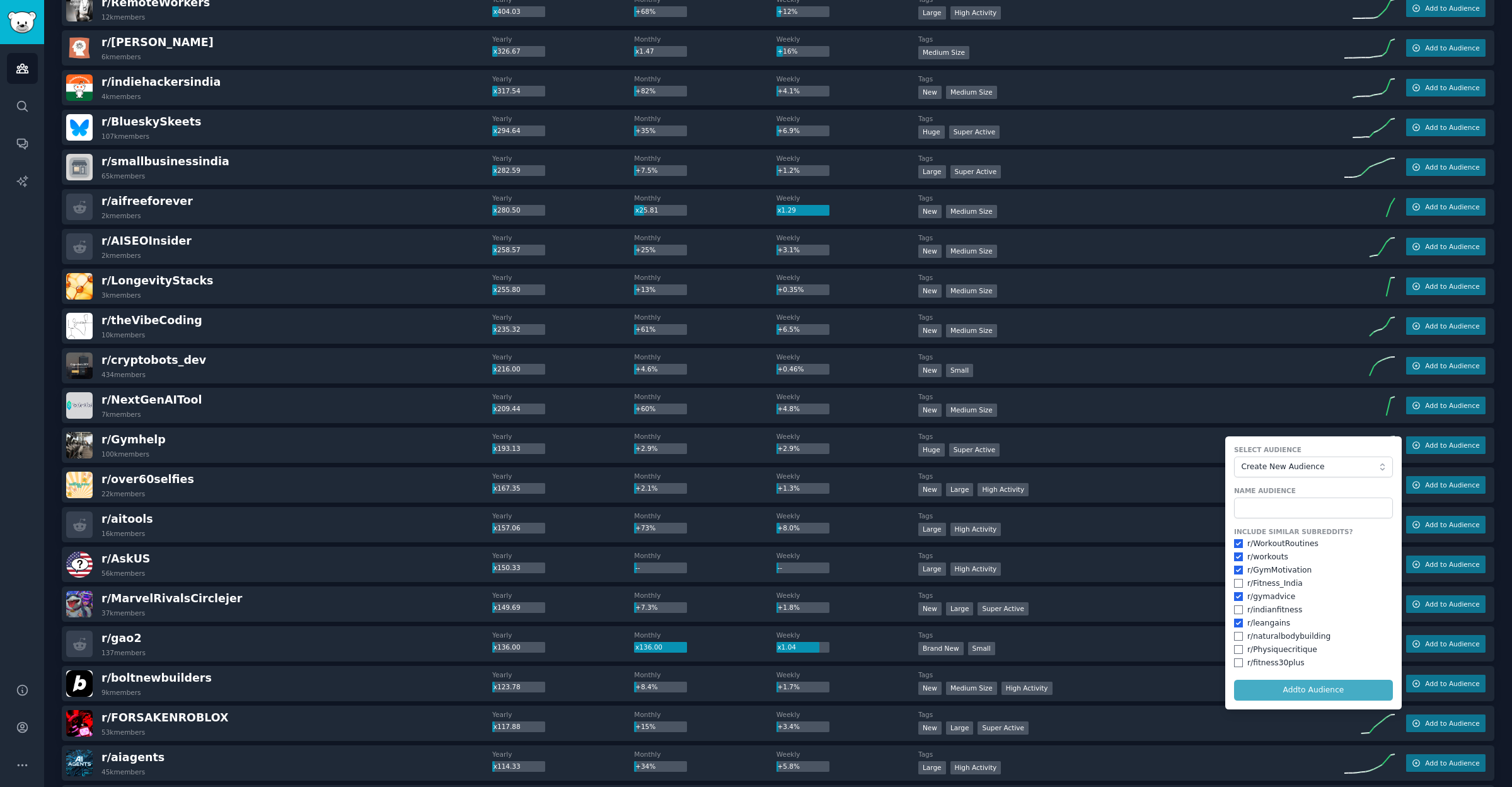
click at [1240, 634] on div "r/ naturalbodybuilding" at bounding box center [1314, 636] width 159 height 11
click at [1236, 632] on input "checkbox" at bounding box center [1239, 636] width 9 height 9
checkbox input "true"
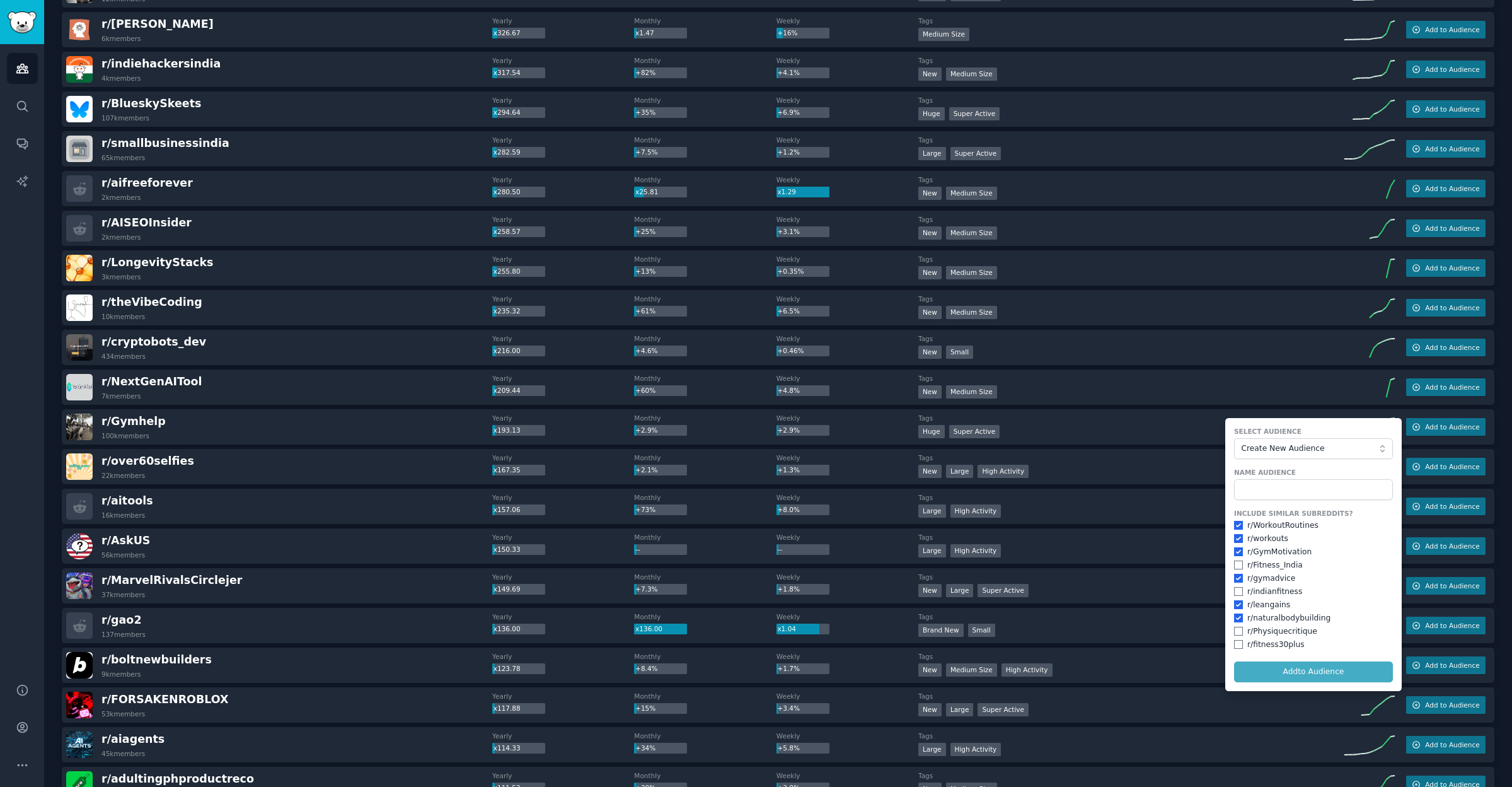
scroll to position [640, 0]
click at [1235, 629] on input "checkbox" at bounding box center [1239, 631] width 9 height 9
checkbox input "true"
click at [1236, 641] on input "checkbox" at bounding box center [1239, 645] width 9 height 9
checkbox input "true"
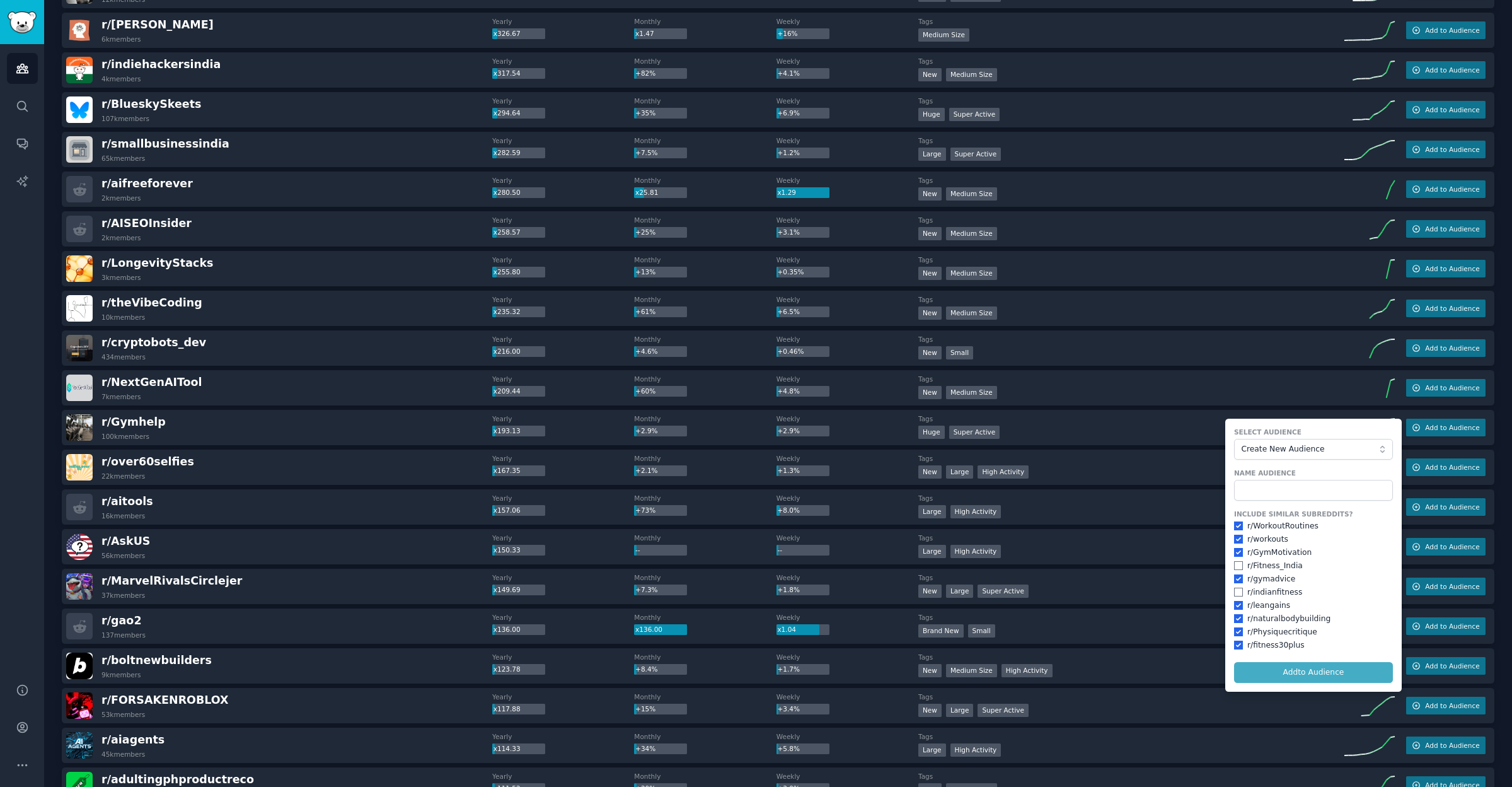
click at [1303, 670] on form "Select Audience Create New Audience Name Audience Include Similar Subreddits? r…" at bounding box center [1313, 555] width 176 height 273
click at [1291, 489] on input "text" at bounding box center [1314, 490] width 159 height 21
type input "People into Fitness"
click at [1312, 670] on button "Add to Audience" at bounding box center [1314, 673] width 159 height 21
checkbox input "false"
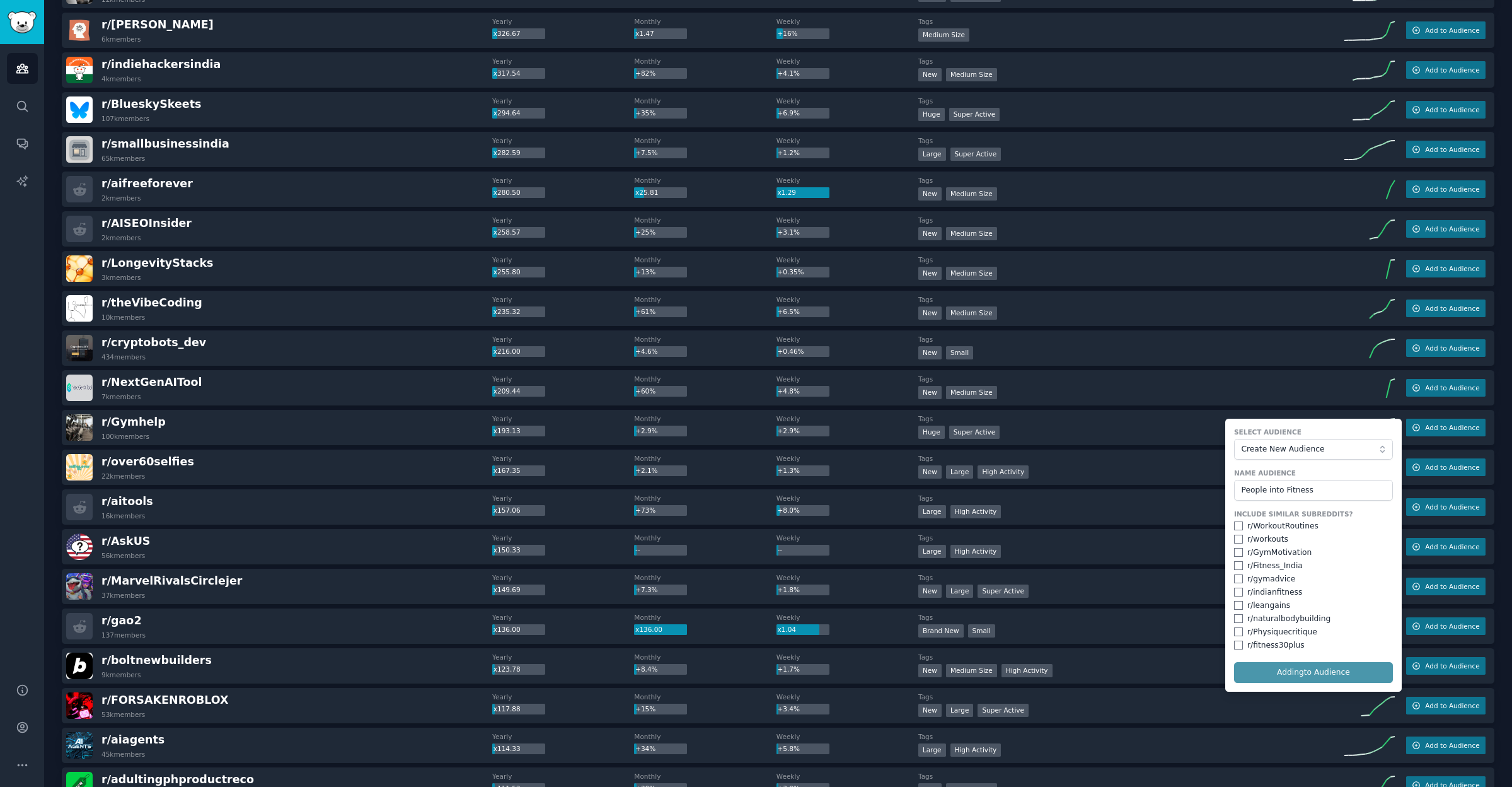
checkbox input "false"
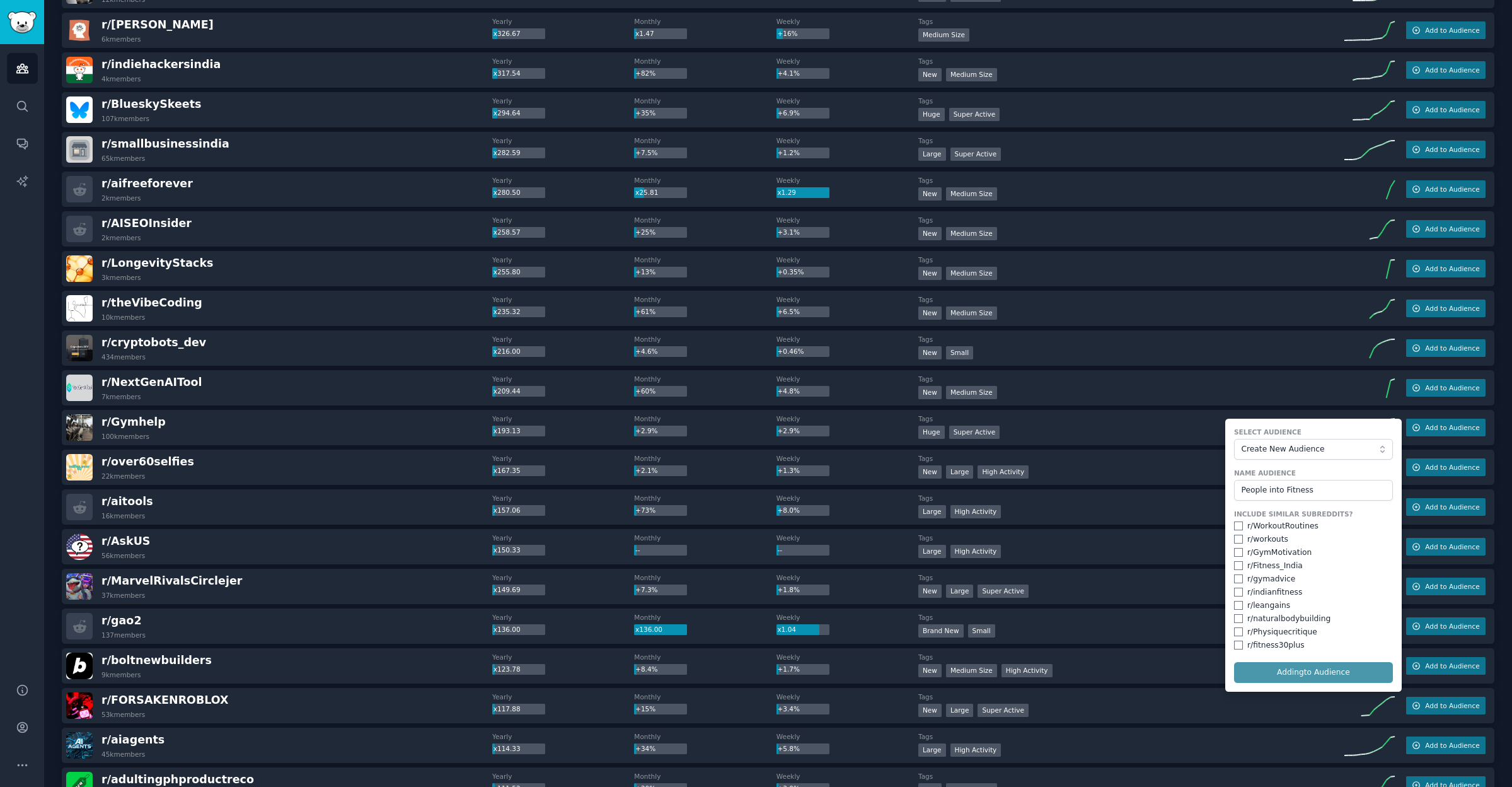
checkbox input "false"
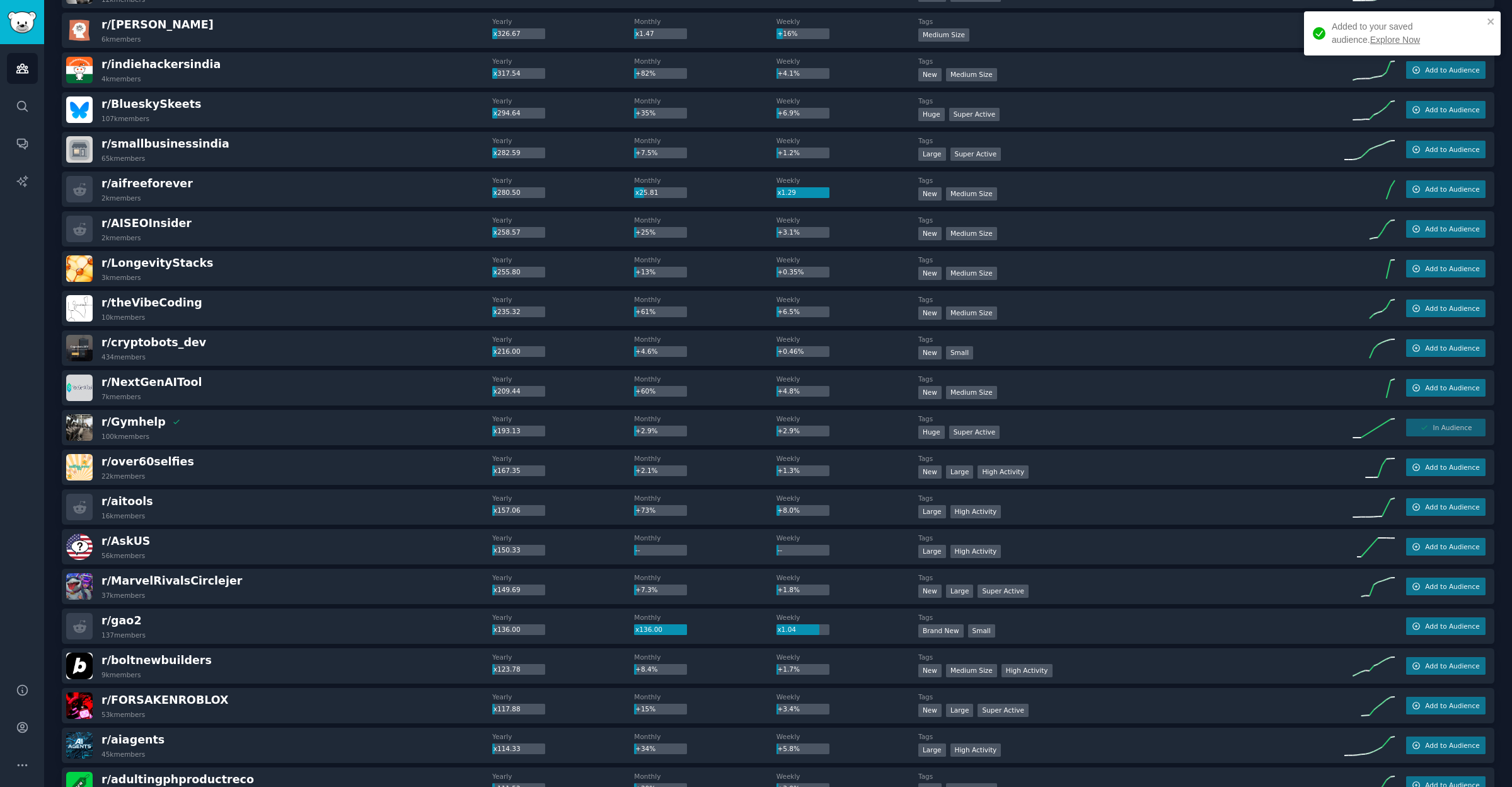
click at [1370, 42] on link "Explore Now" at bounding box center [1395, 39] width 50 height 10
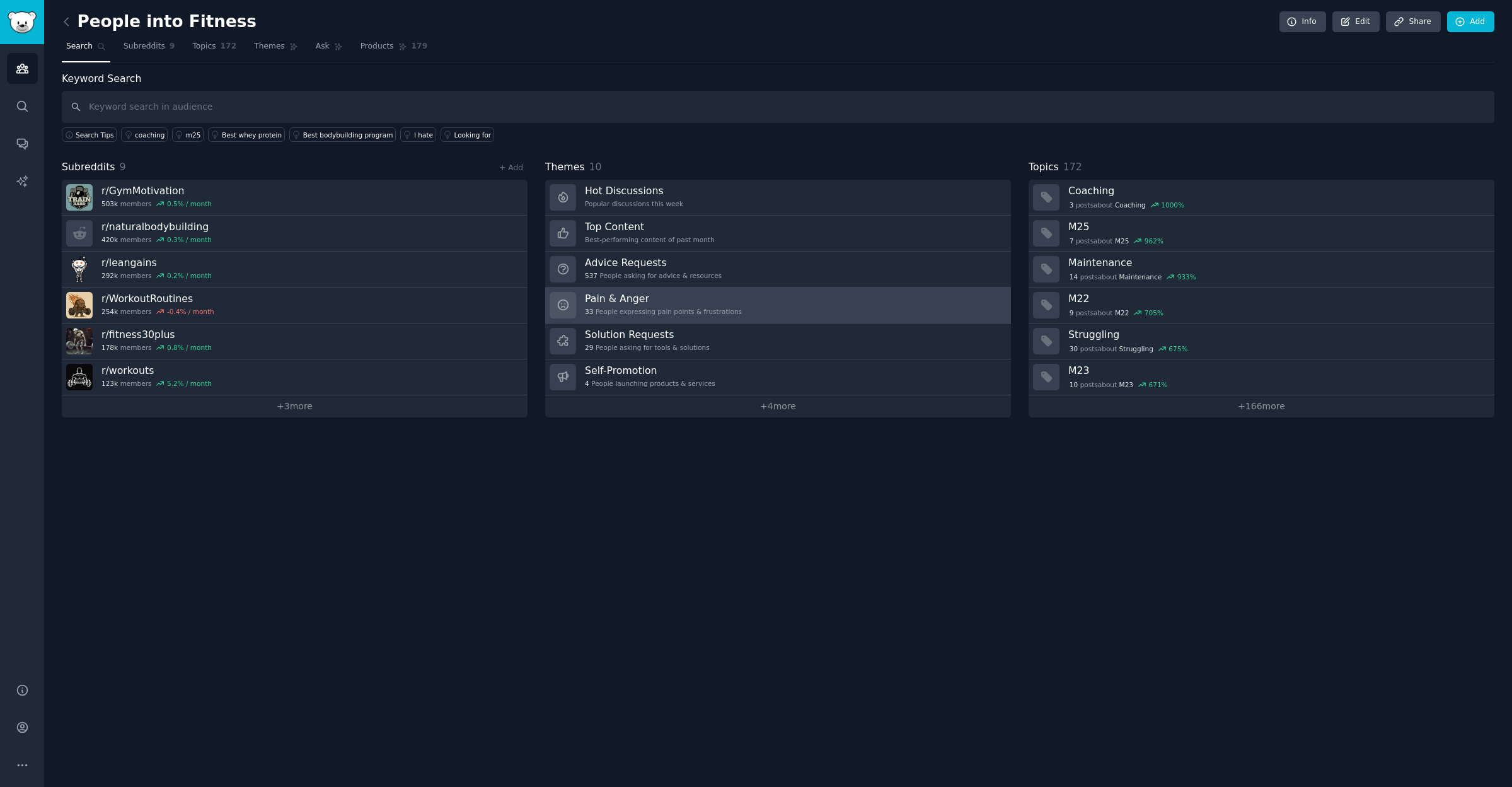
click at [632, 299] on h3 "Pain & Anger" at bounding box center [663, 298] width 157 height 13
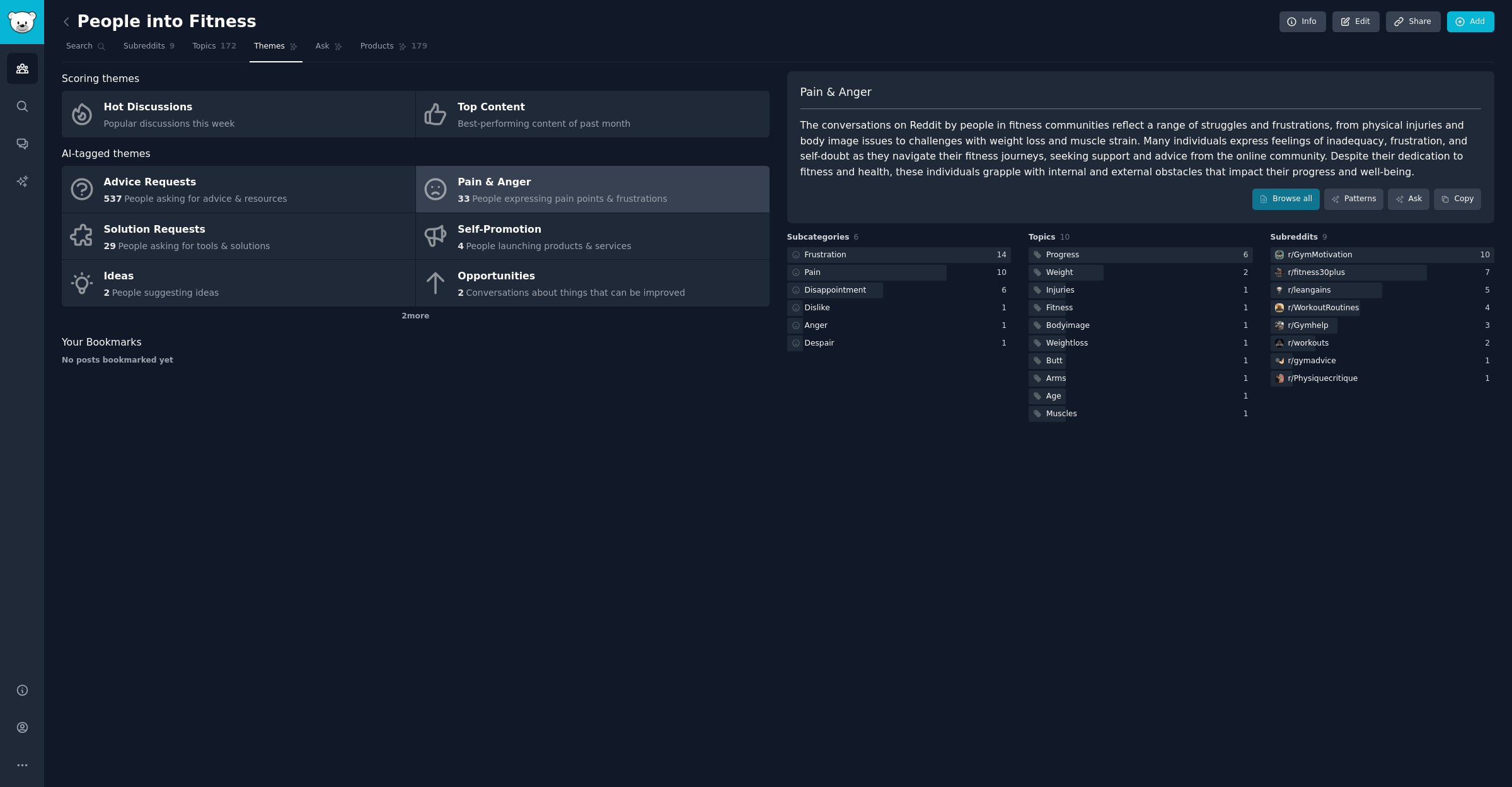
click at [544, 184] on div "Pain & Anger" at bounding box center [562, 182] width 210 height 20
click at [1062, 253] on div "Progress" at bounding box center [1062, 255] width 33 height 11
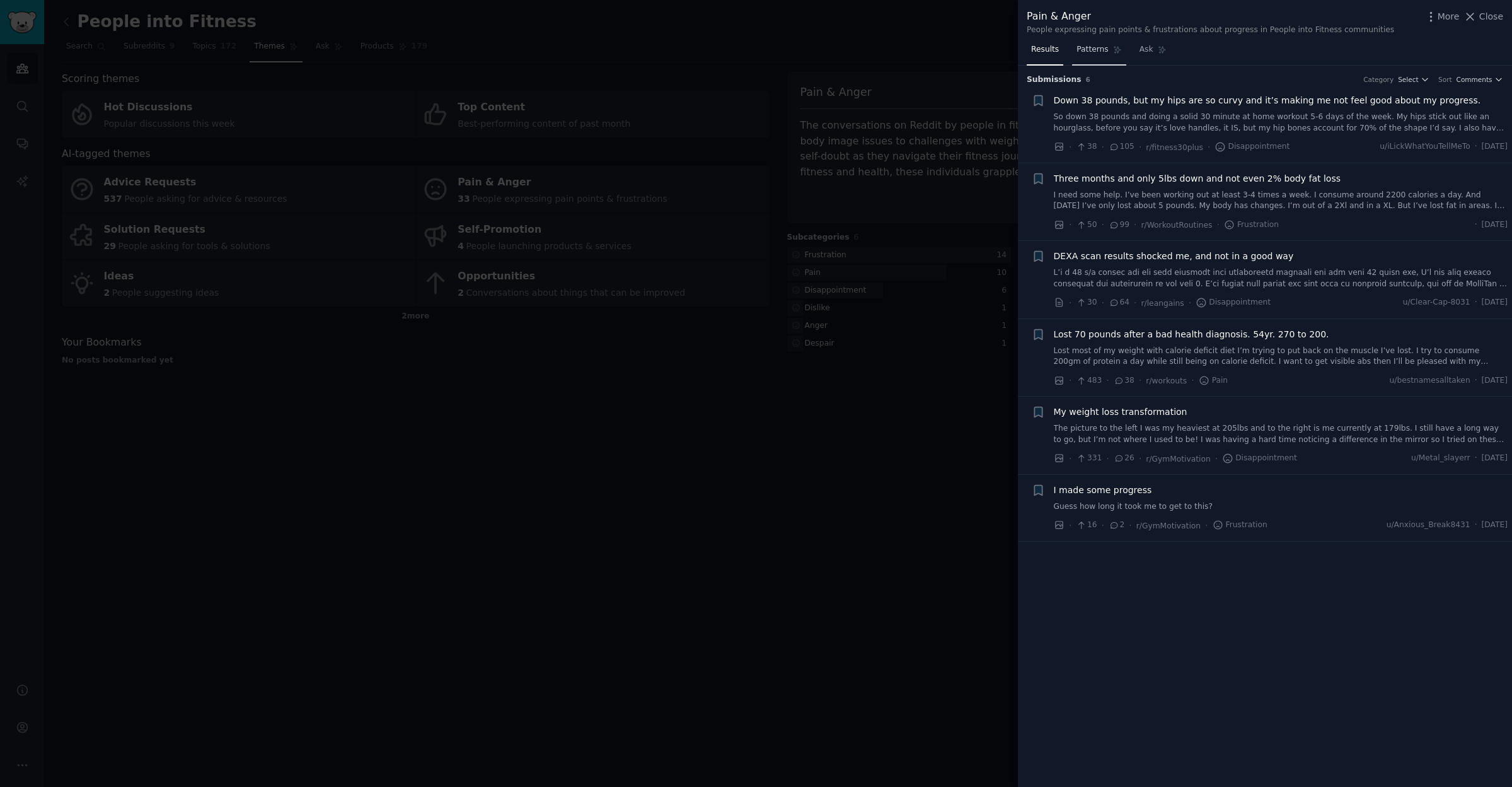
click at [1093, 49] on span "Patterns" at bounding box center [1092, 50] width 31 height 11
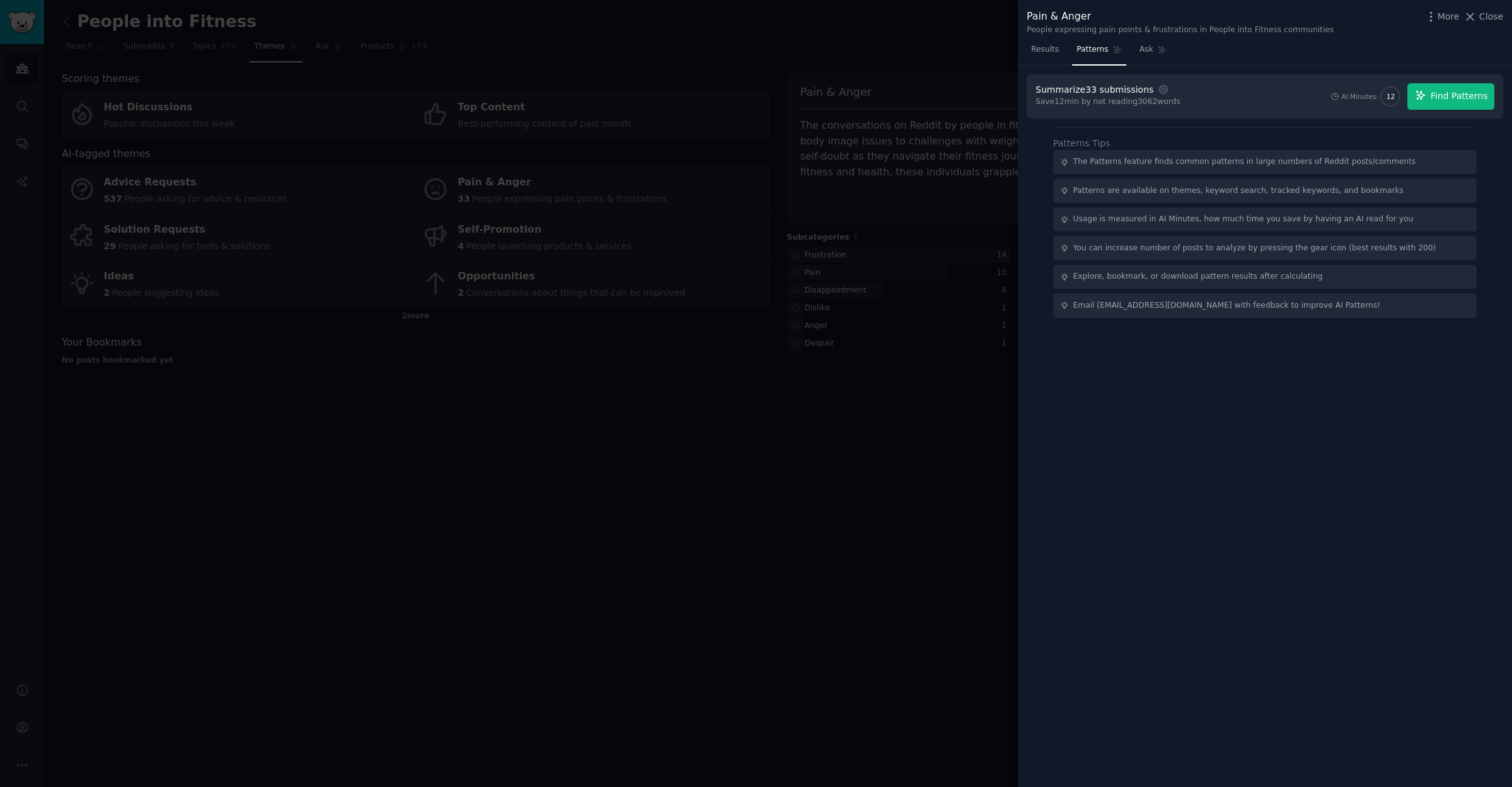
click at [1443, 98] on span "Find Patterns" at bounding box center [1459, 95] width 57 height 13
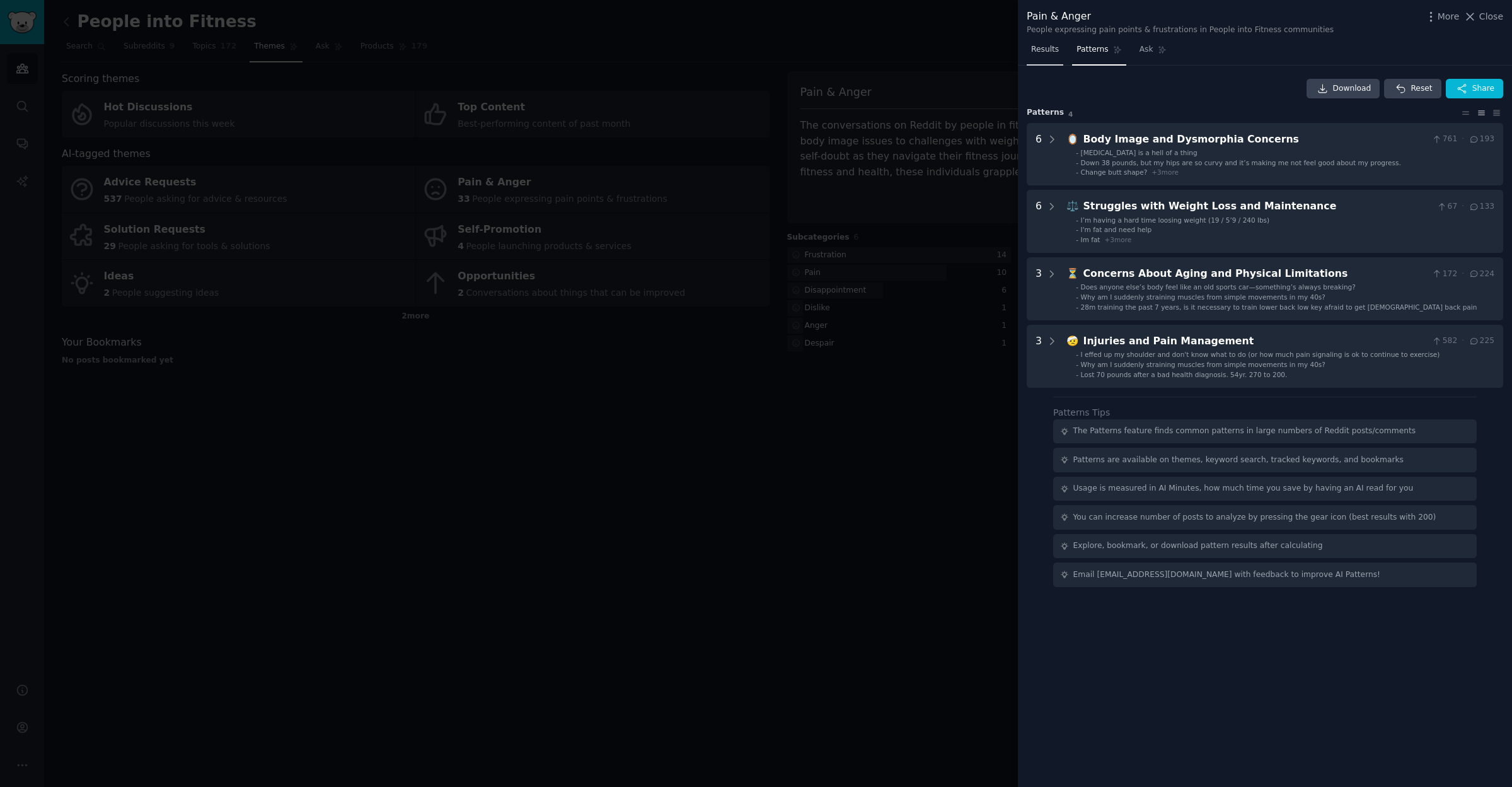
click at [1048, 47] on span "Results" at bounding box center [1045, 50] width 27 height 11
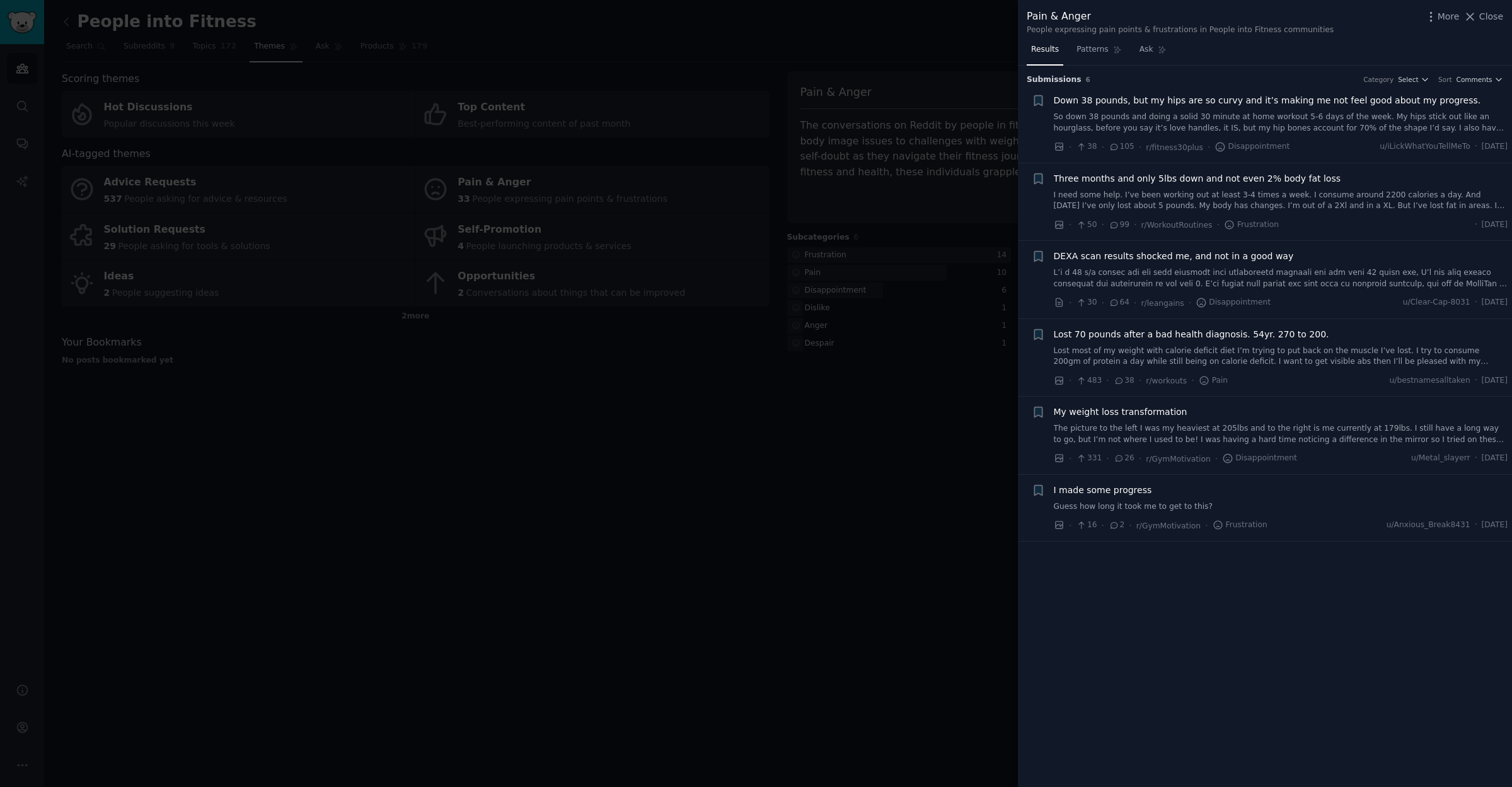
click at [724, 580] on div at bounding box center [756, 394] width 1512 height 787
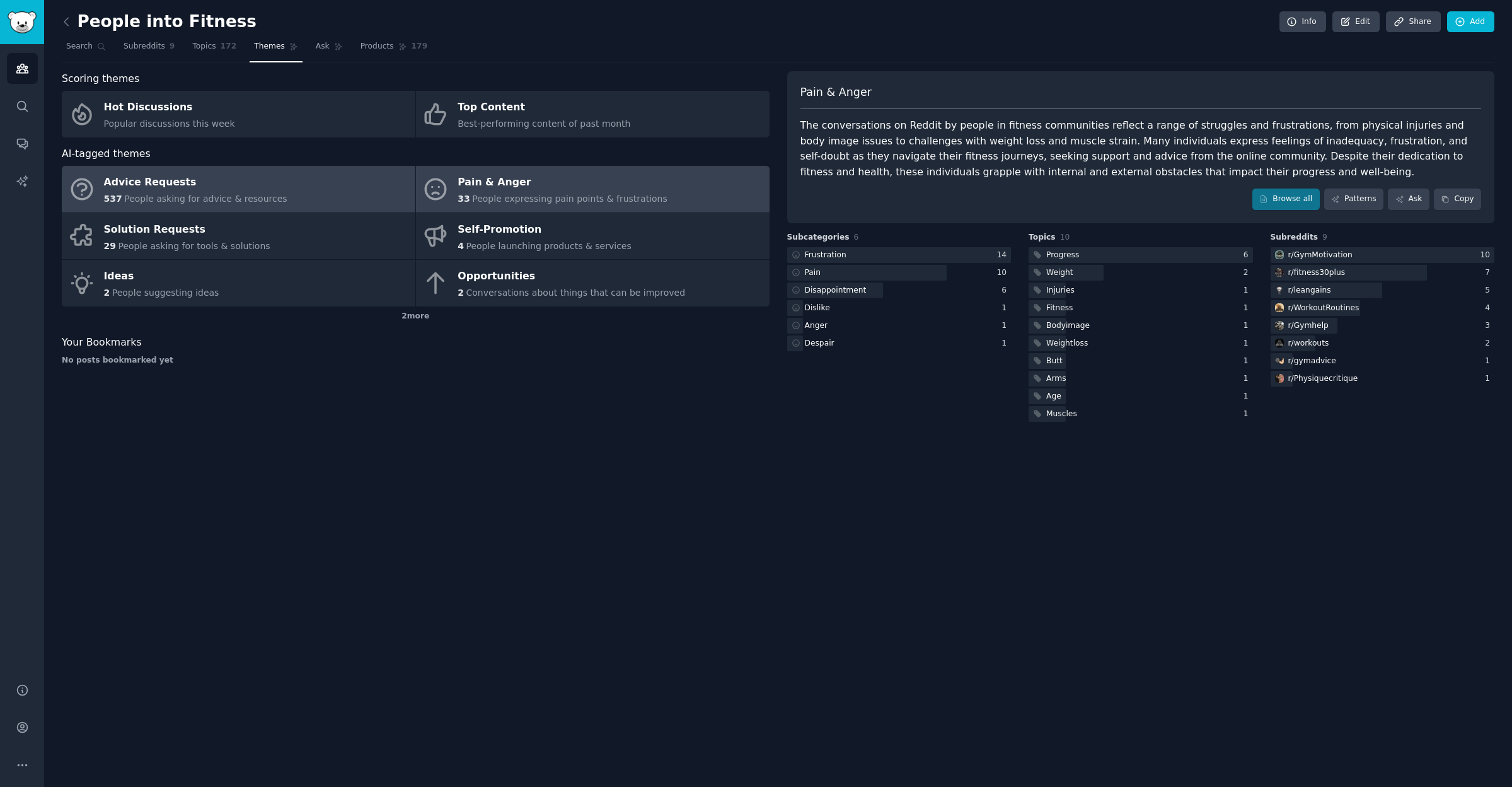
click at [227, 180] on div "Advice Requests" at bounding box center [195, 182] width 184 height 20
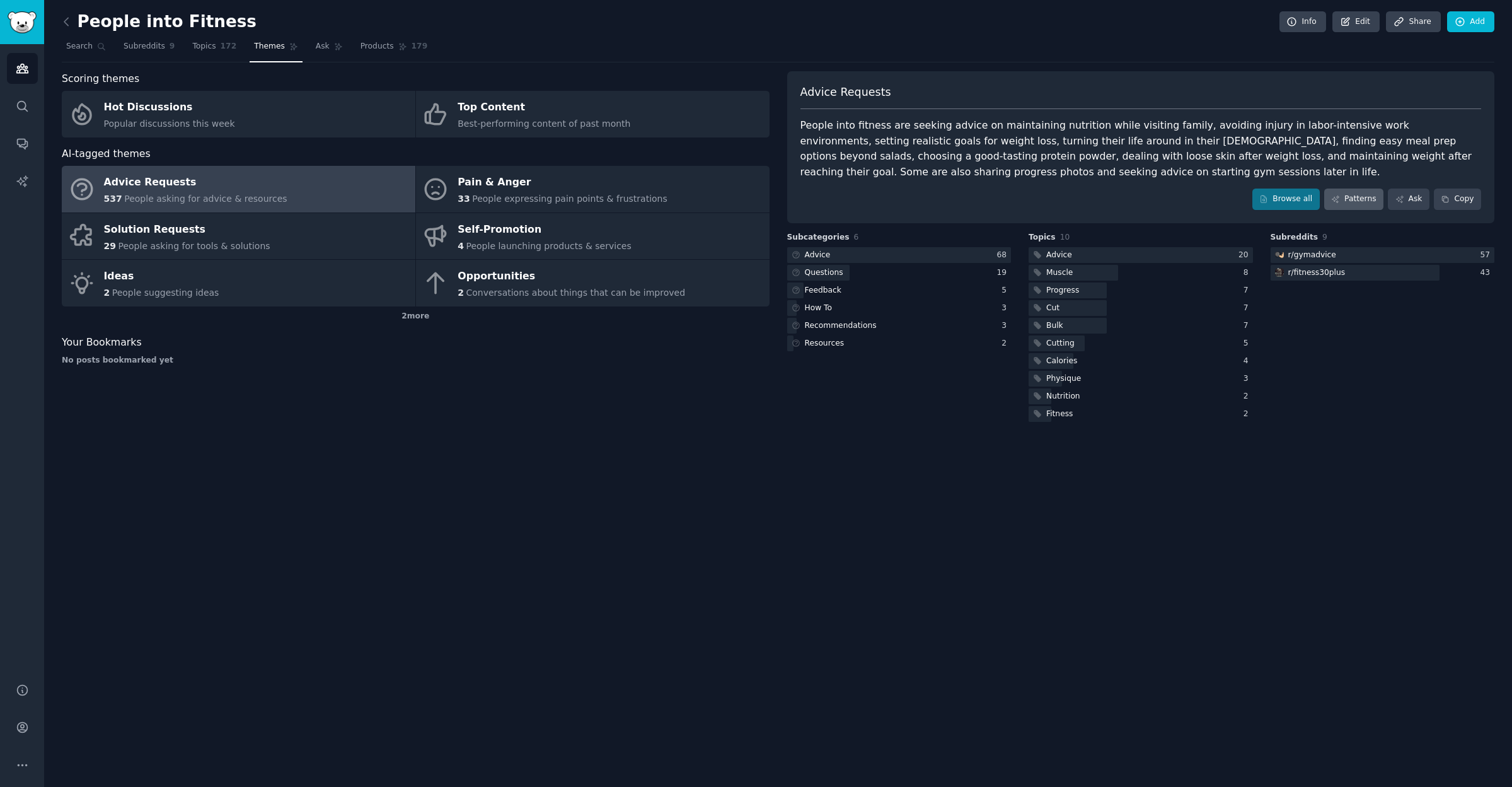
click at [1356, 196] on link "Patterns" at bounding box center [1354, 199] width 59 height 21
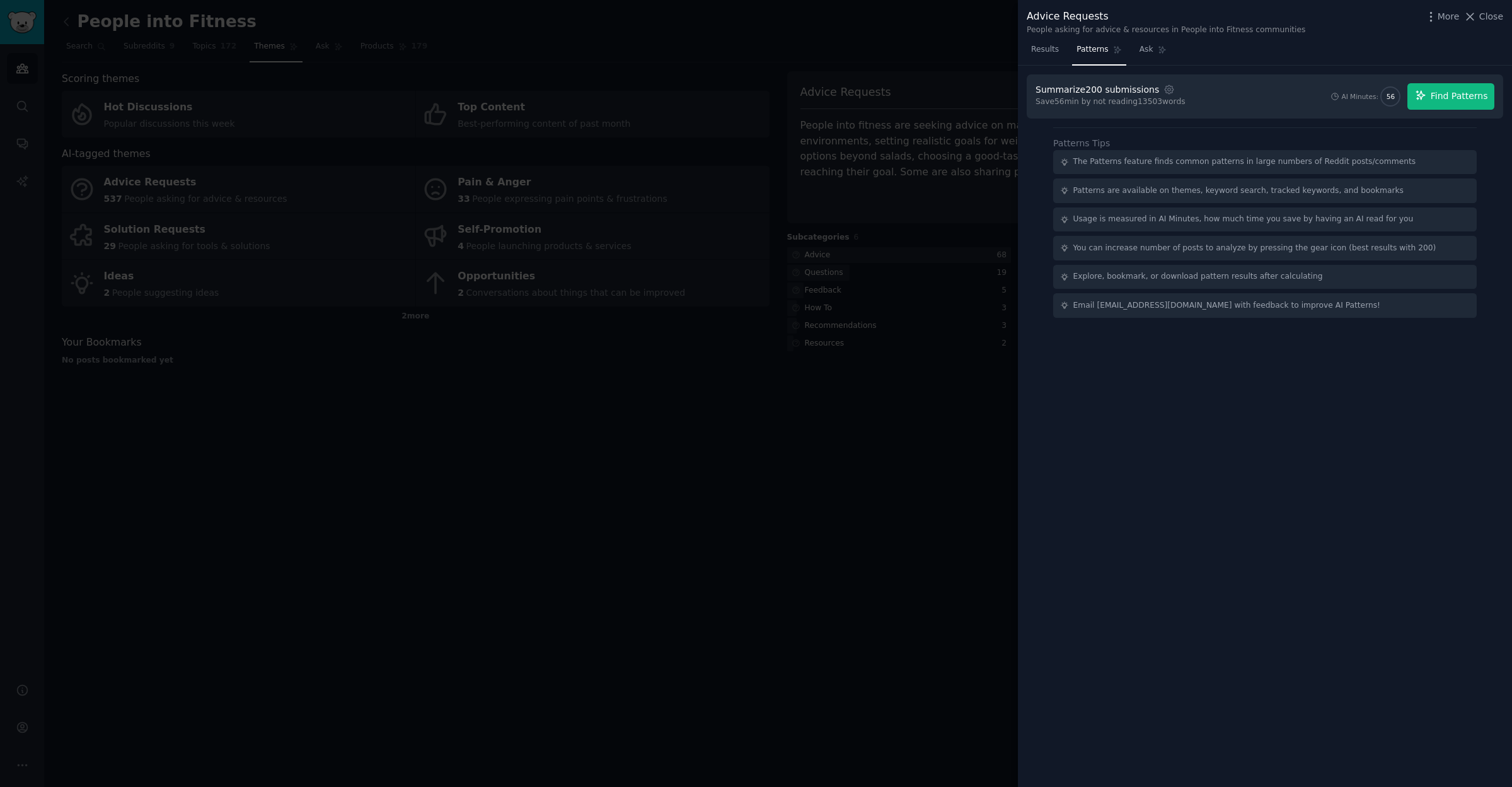
click at [1454, 98] on span "Find Patterns" at bounding box center [1459, 95] width 57 height 13
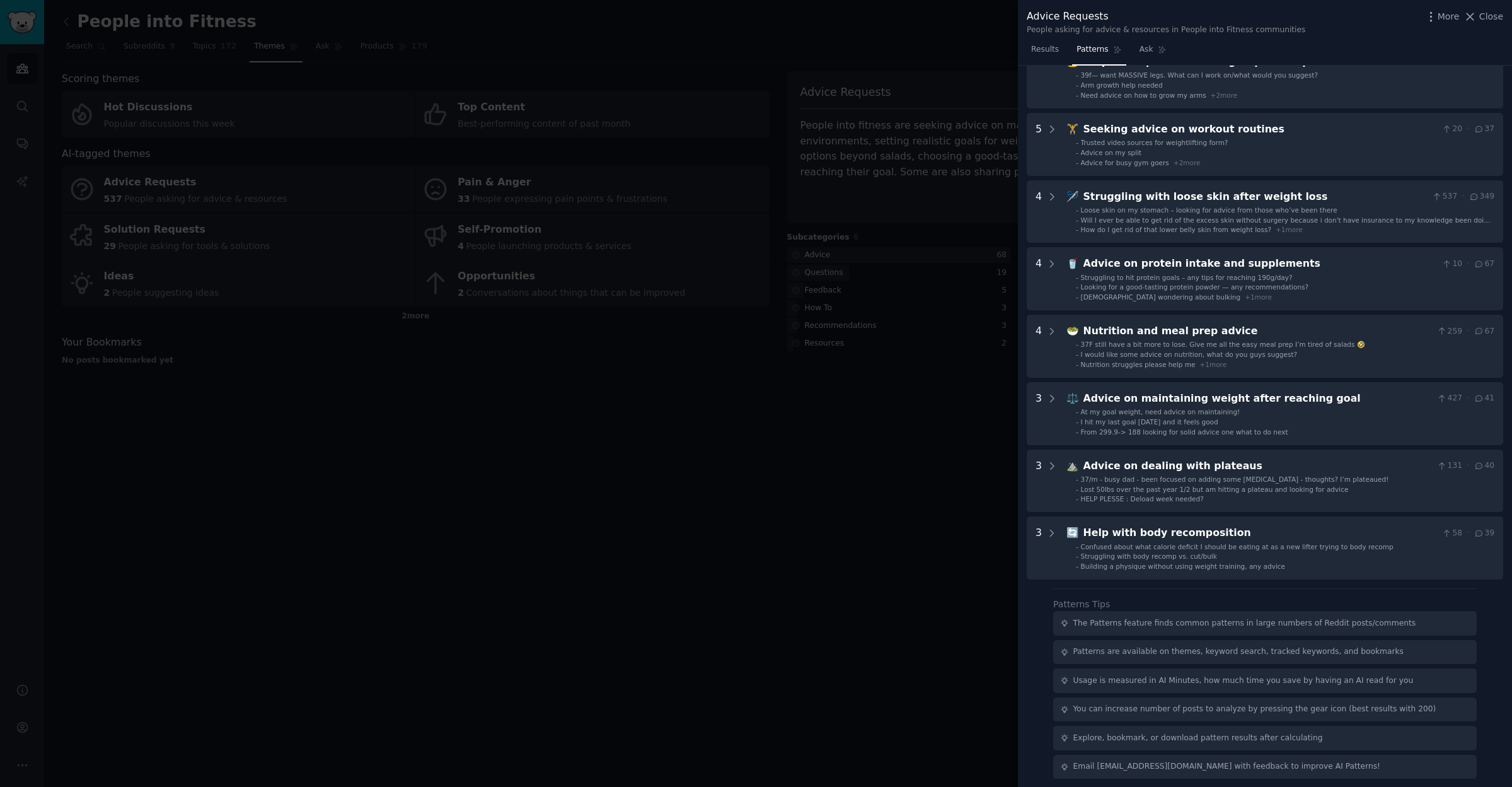
scroll to position [211, 0]
click at [1485, 14] on span "Close" at bounding box center [1491, 16] width 24 height 13
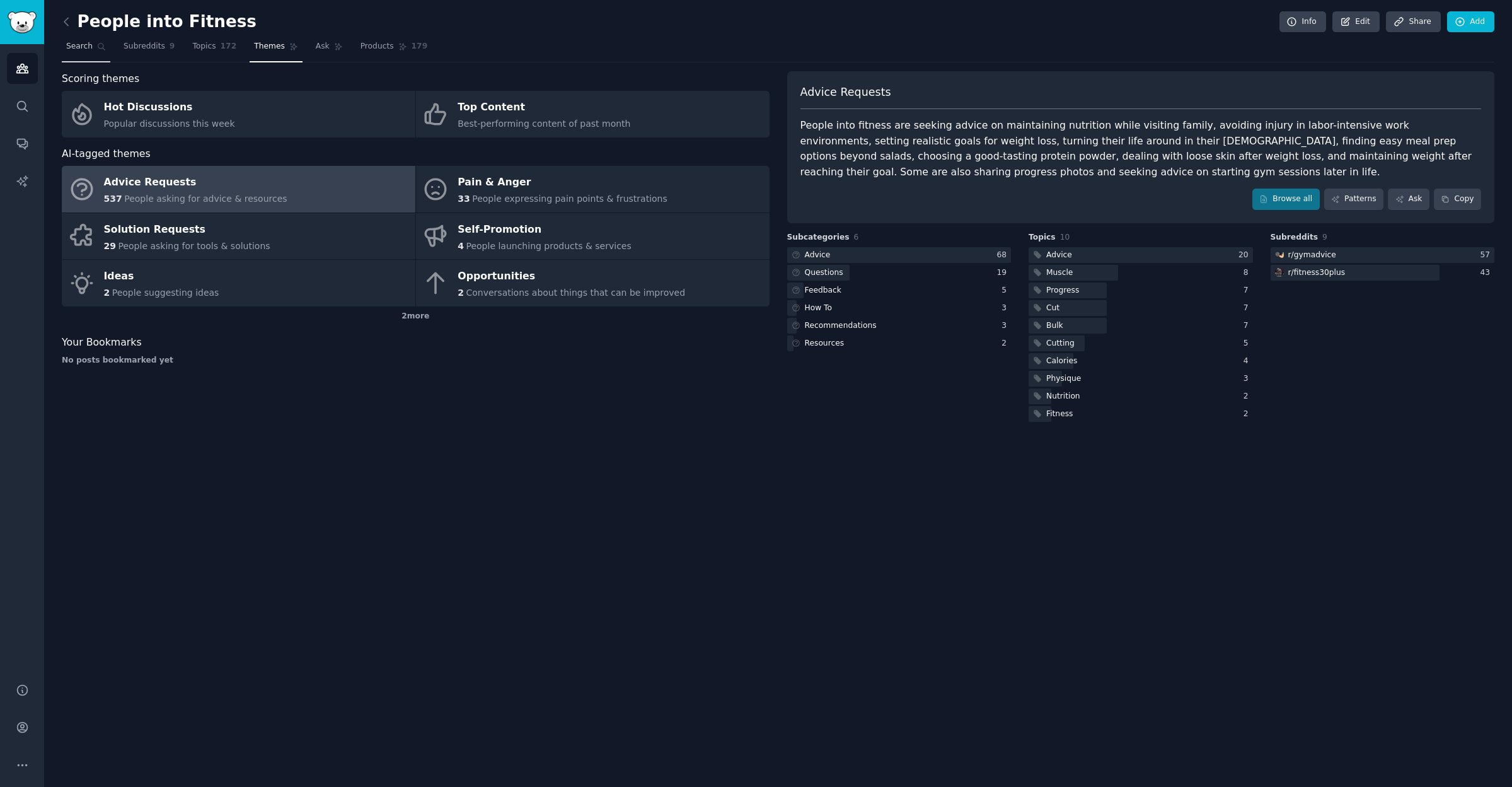
click at [82, 47] on span "Search" at bounding box center [79, 47] width 27 height 11
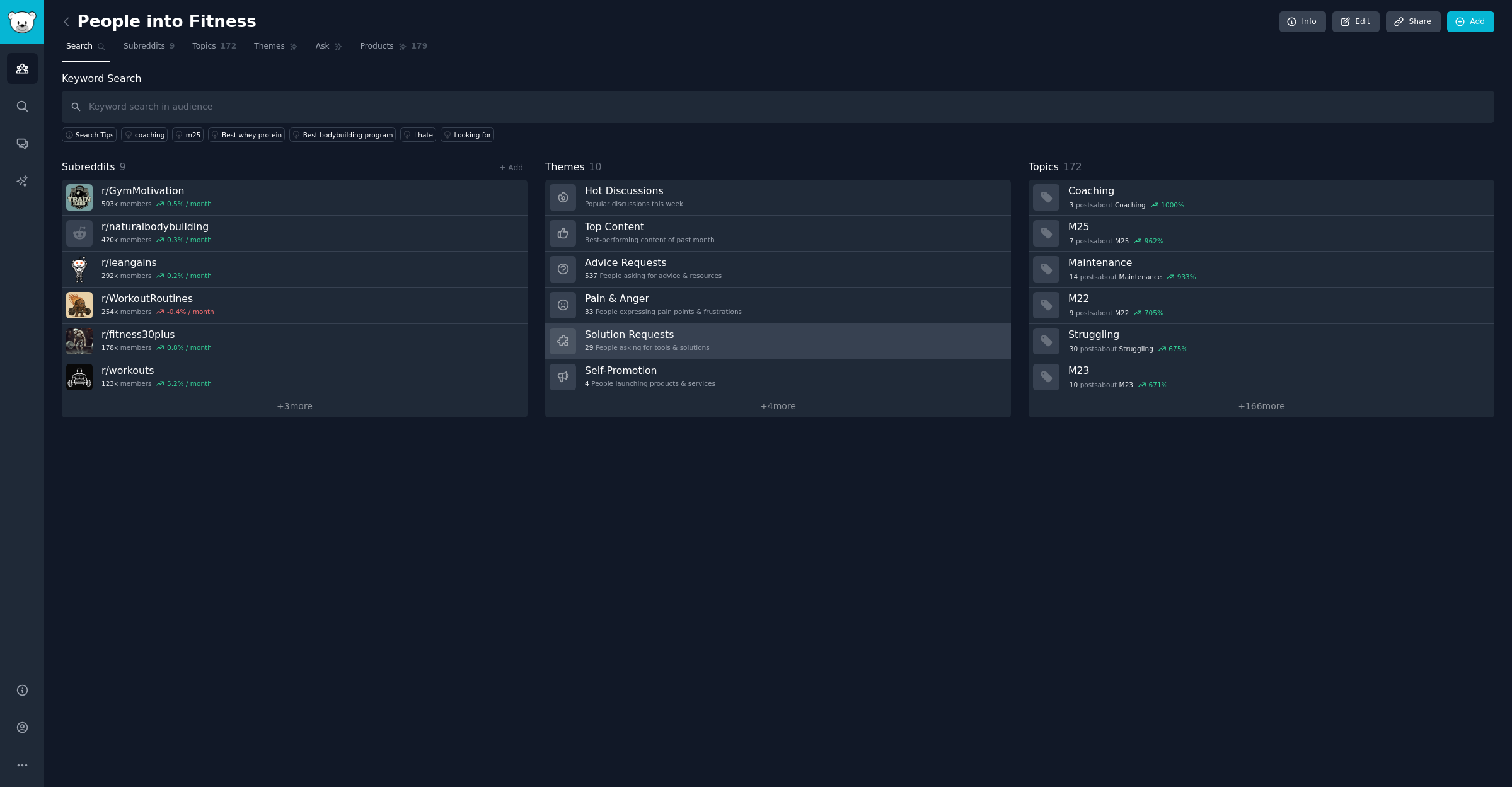
click at [624, 332] on h3 "Solution Requests" at bounding box center [647, 334] width 125 height 13
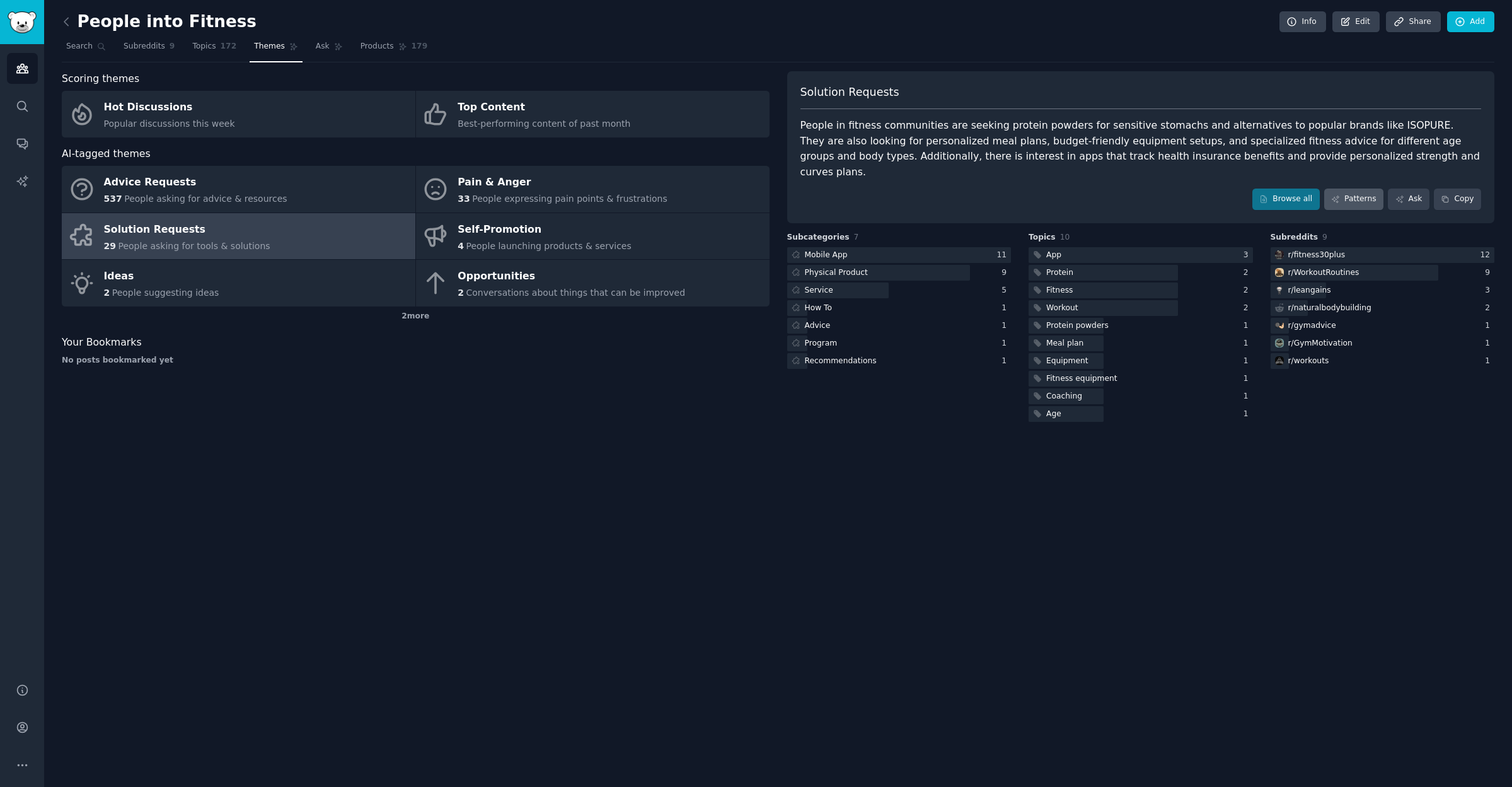
click at [1358, 188] on link "Patterns" at bounding box center [1354, 199] width 59 height 21
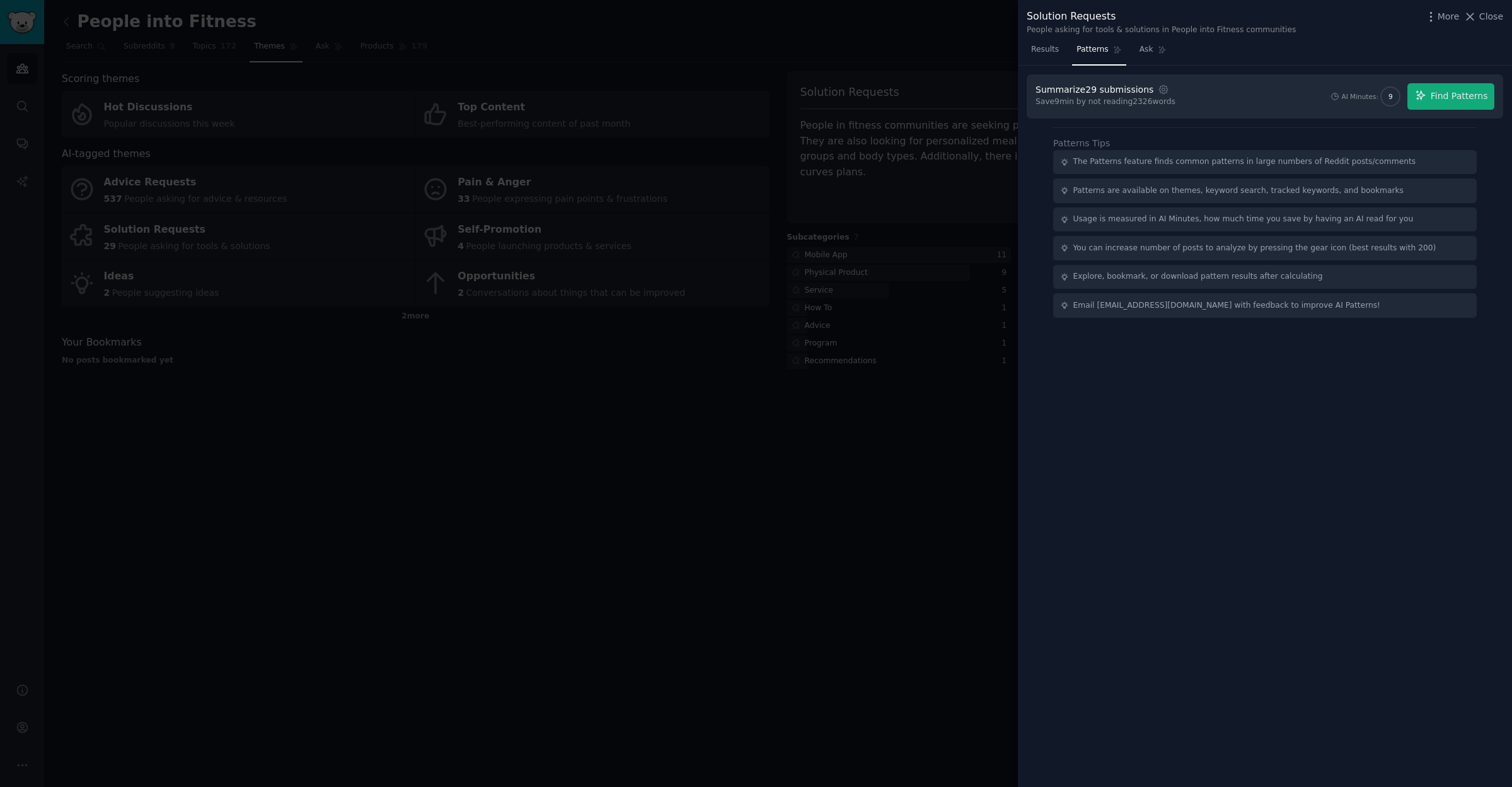
click at [358, 516] on div at bounding box center [756, 394] width 1512 height 787
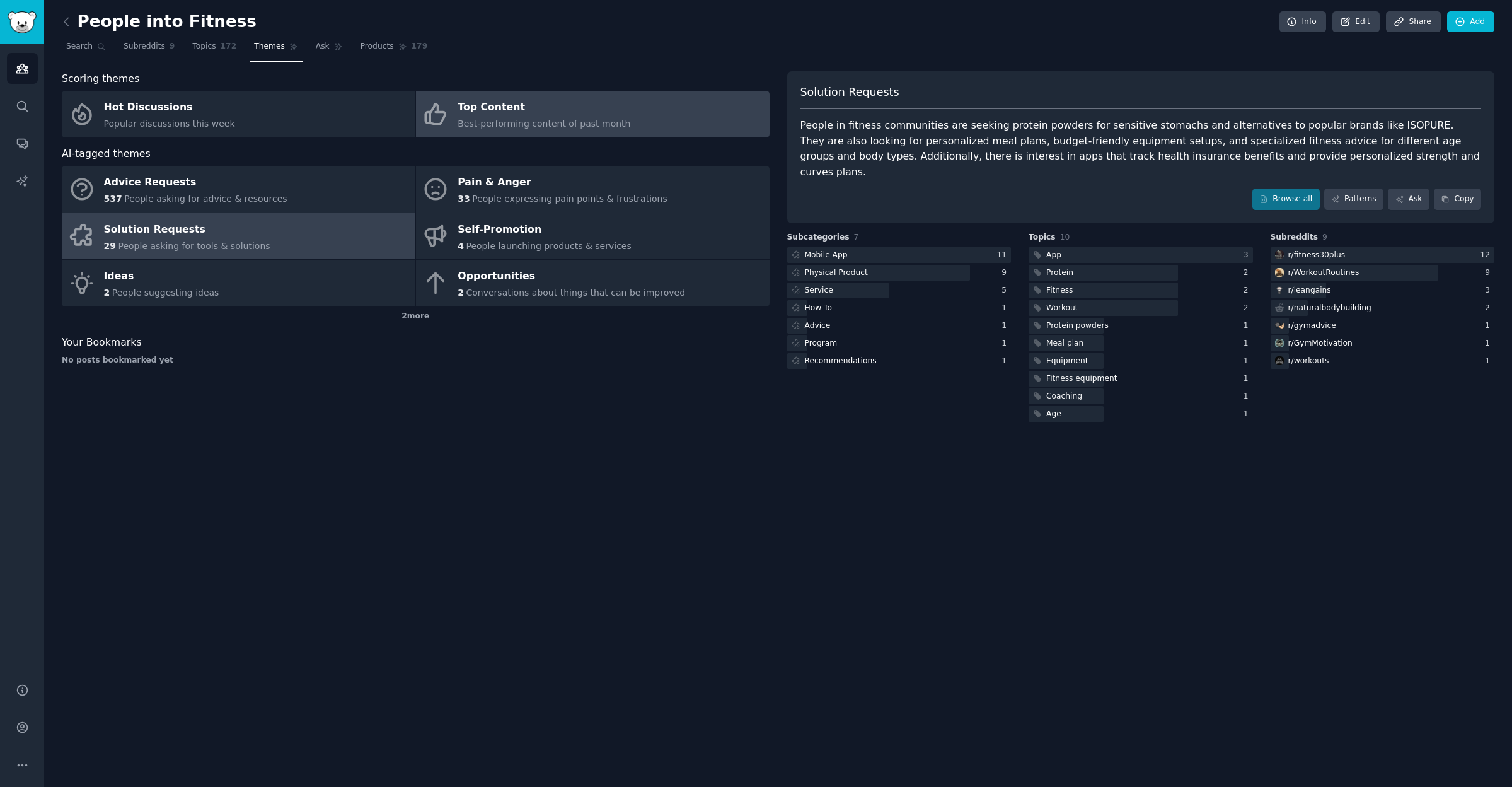
click at [493, 102] on div "Top Content" at bounding box center [544, 108] width 172 height 20
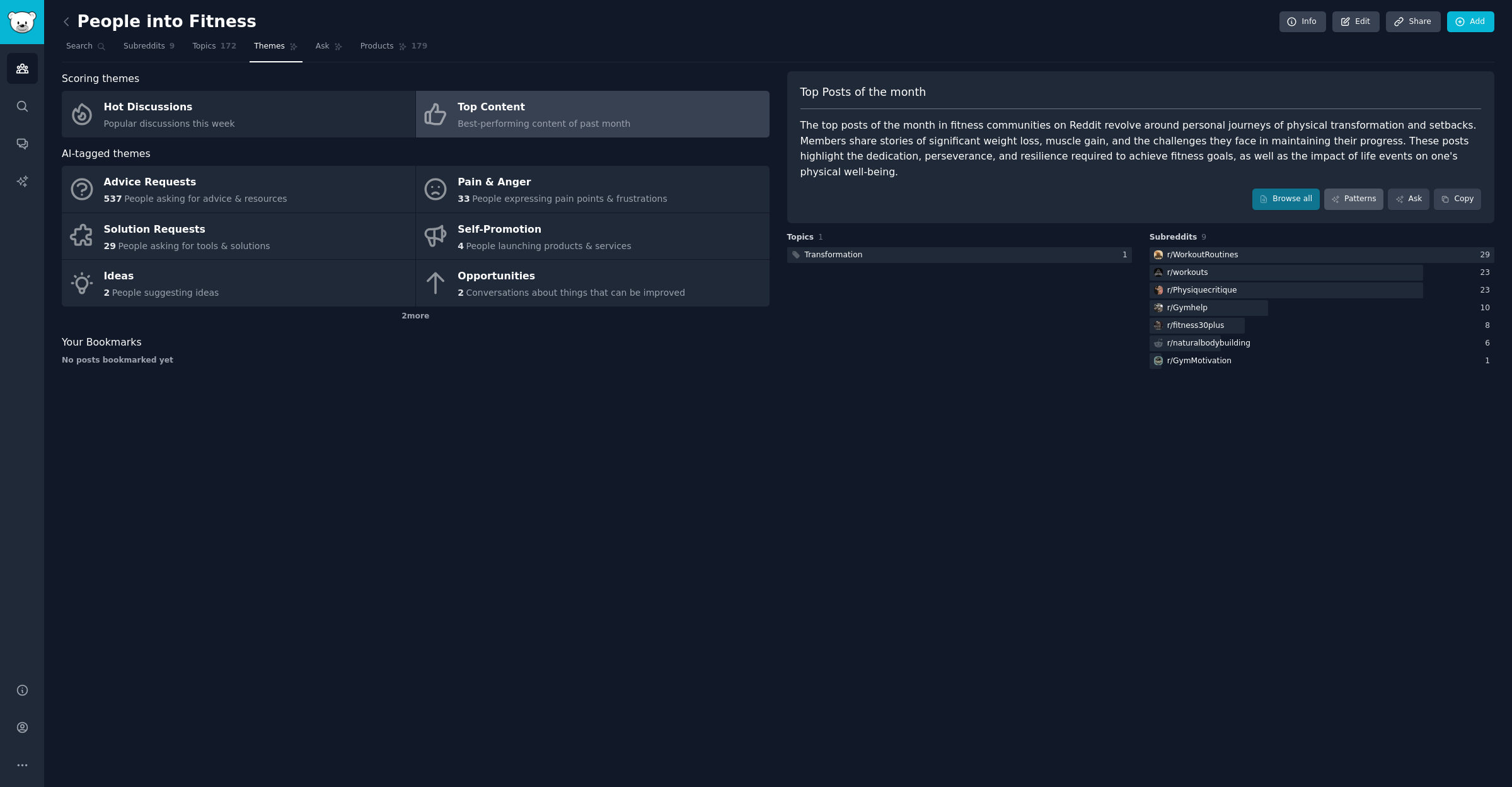
click at [1365, 188] on link "Patterns" at bounding box center [1354, 199] width 59 height 21
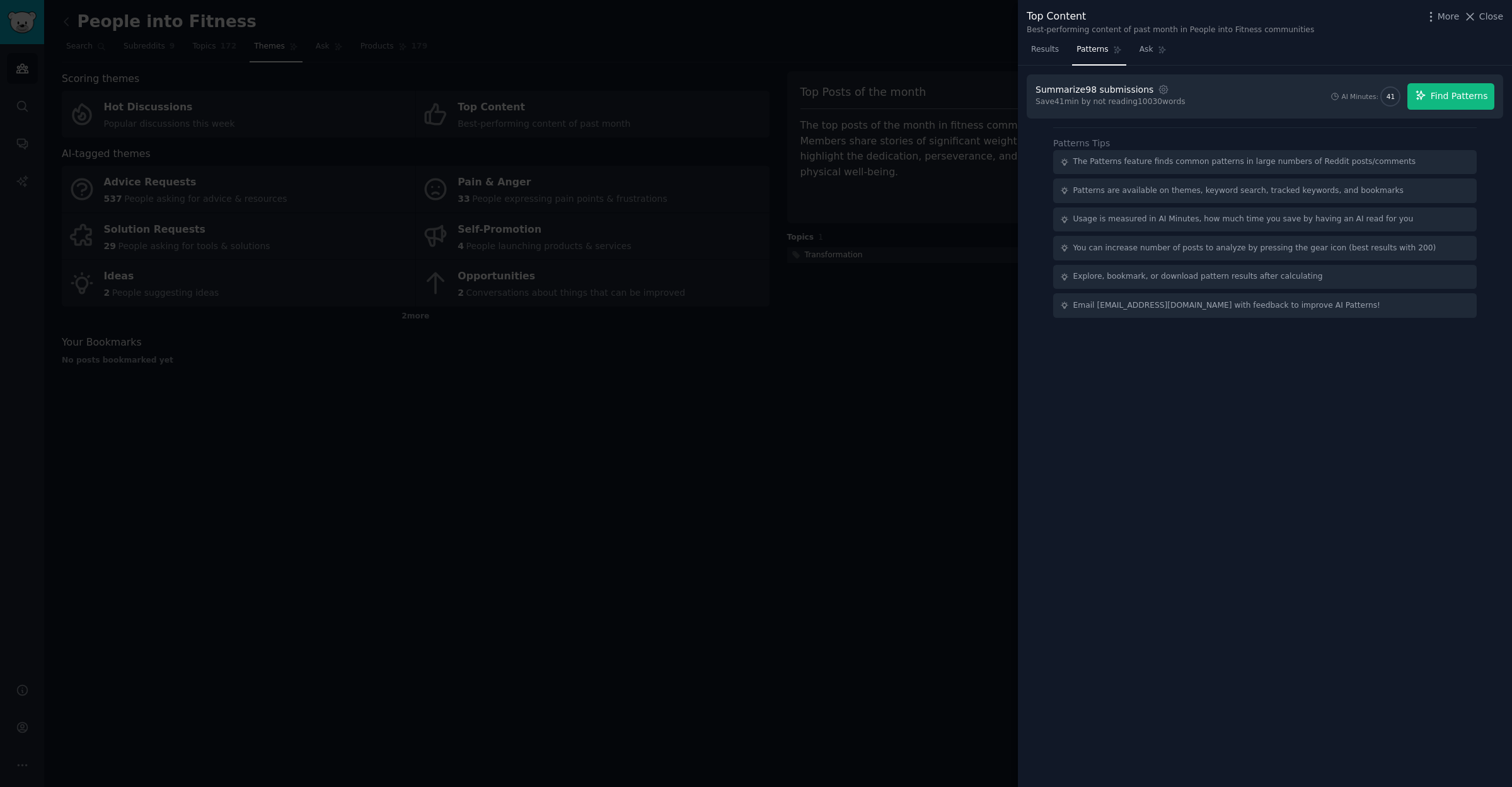
click at [1459, 91] on span "Find Patterns" at bounding box center [1459, 95] width 57 height 13
